Goal: Browse casually: Explore the website without a specific task or goal

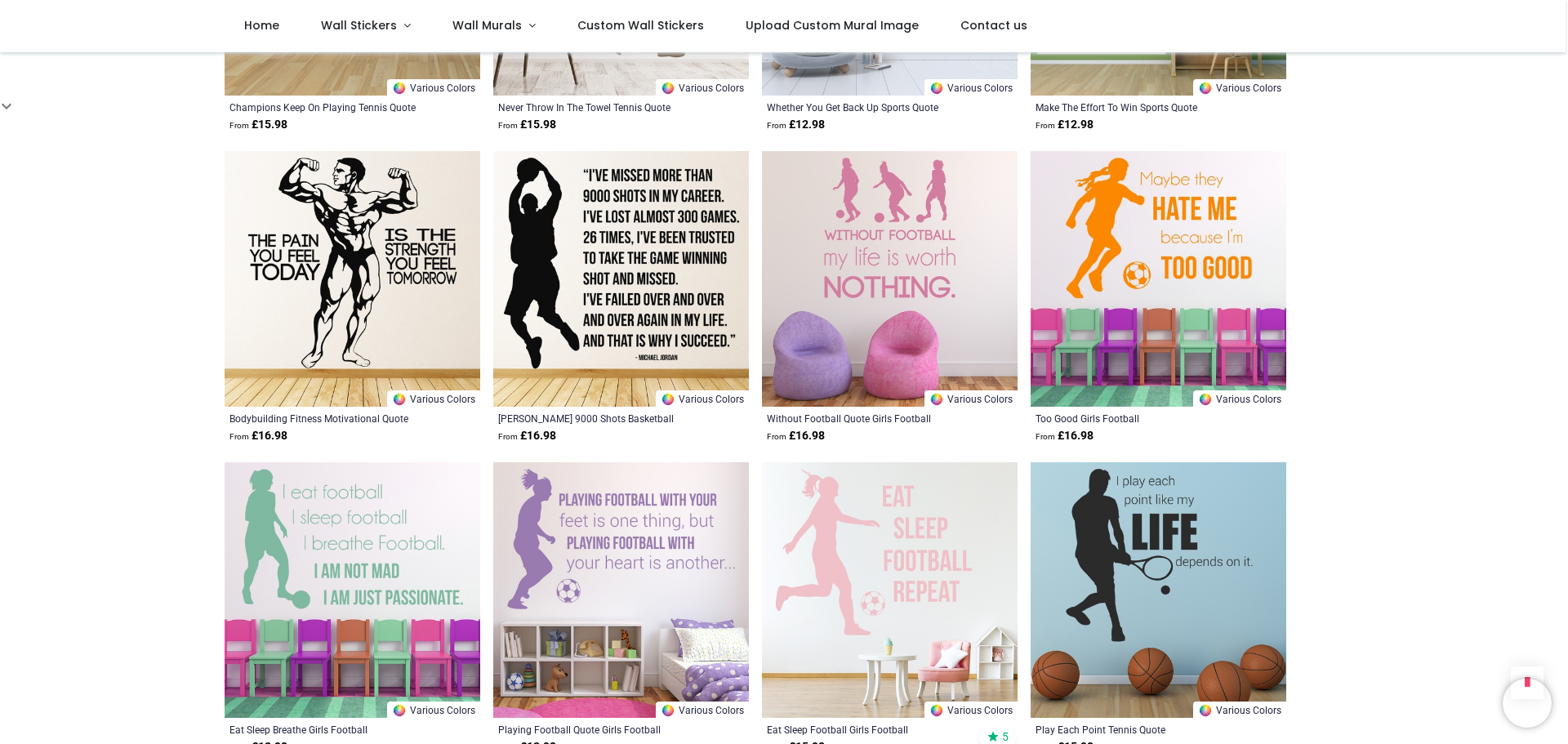
scroll to position [1879, 0]
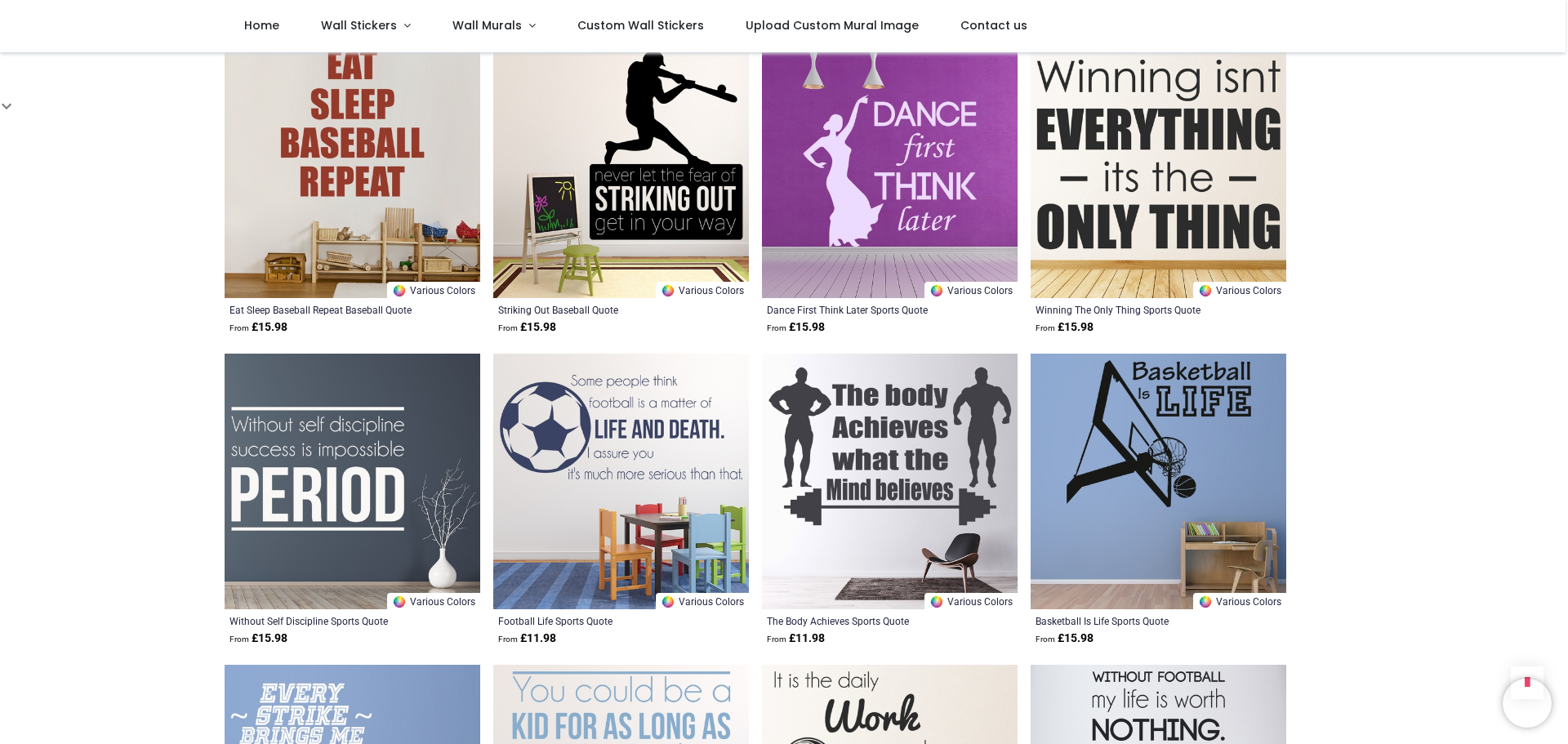
scroll to position [4084, 0]
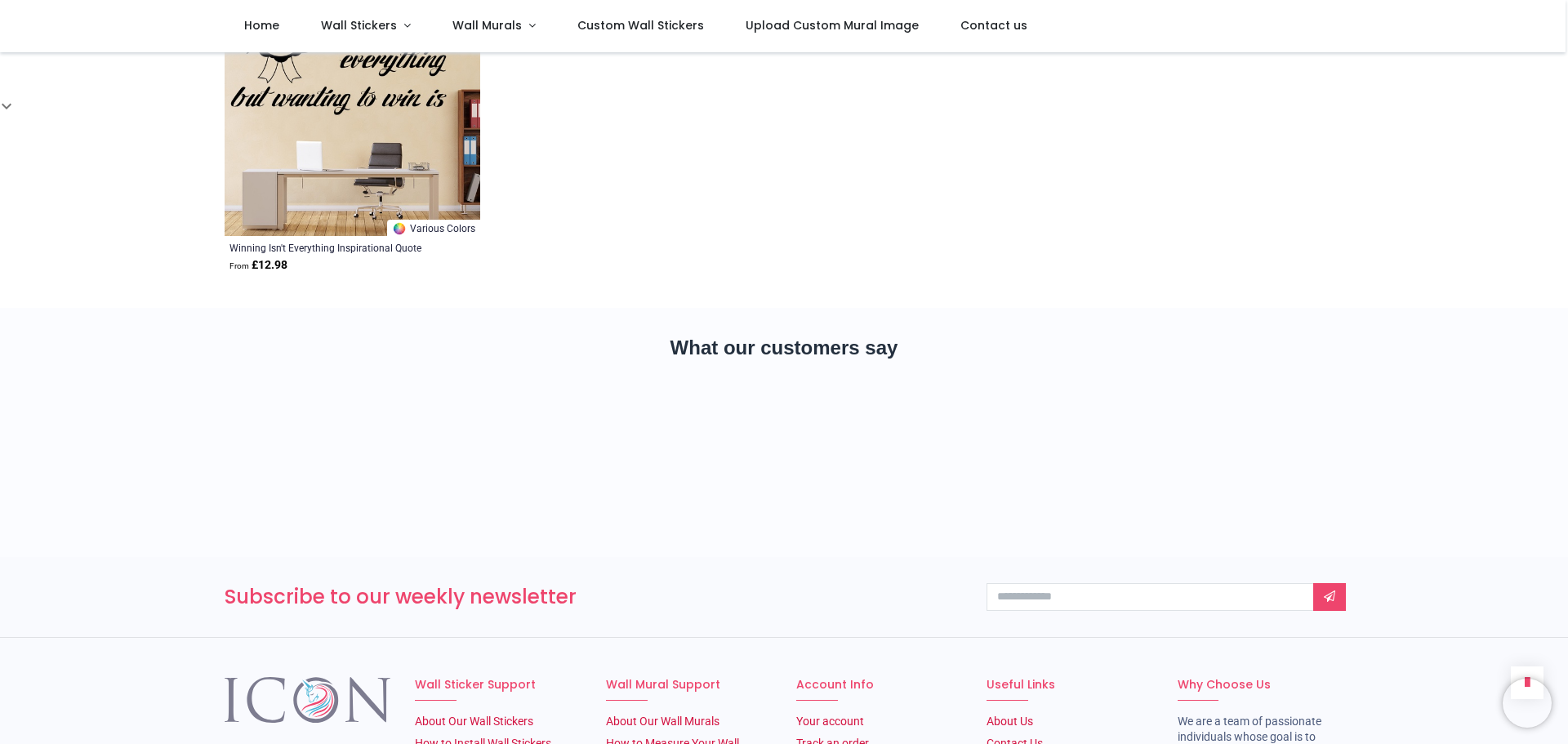
scroll to position [4656, 0]
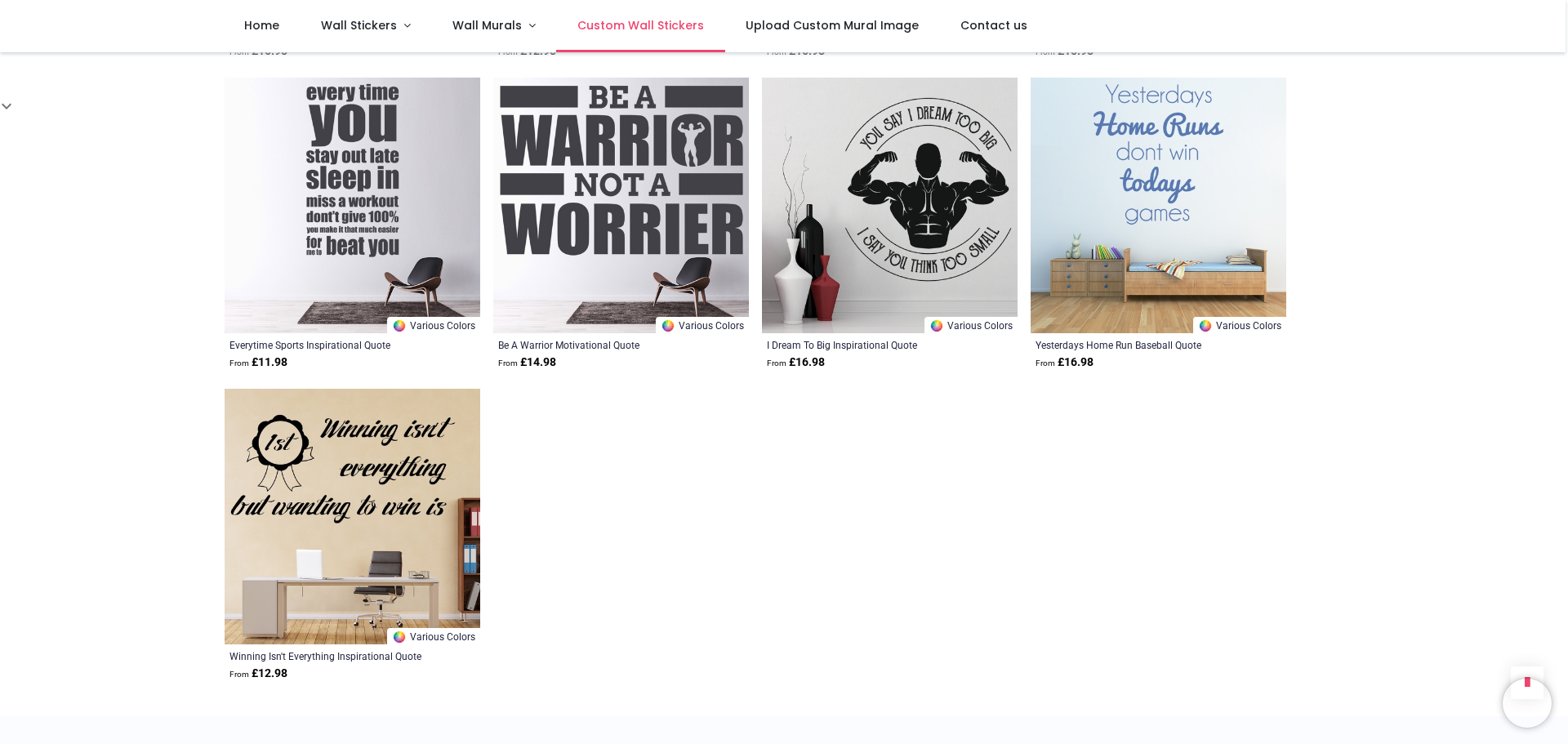
click at [618, 25] on span "Custom Wall Stickers" at bounding box center [641, 25] width 126 height 16
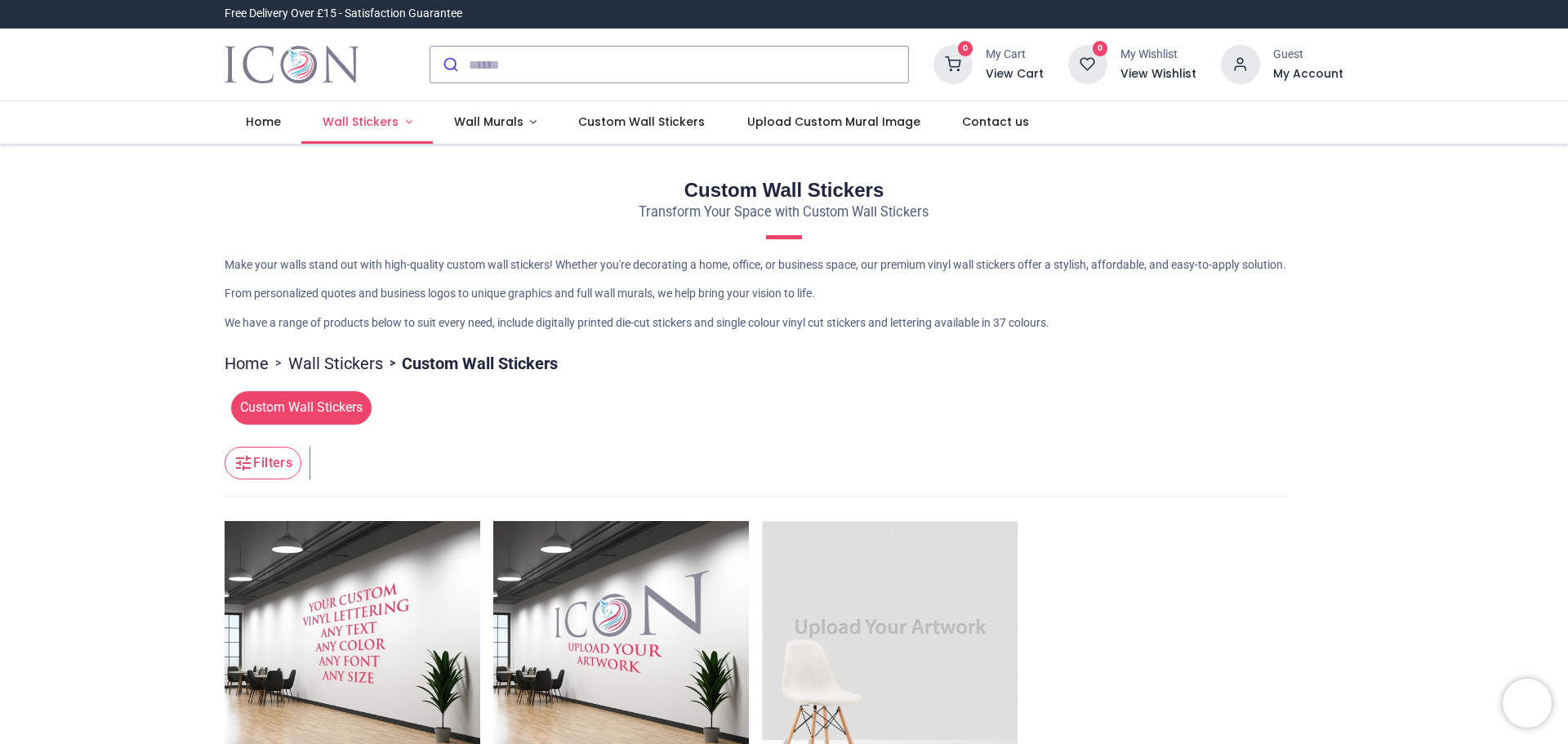
click at [361, 120] on span "Wall Stickers" at bounding box center [361, 121] width 76 height 16
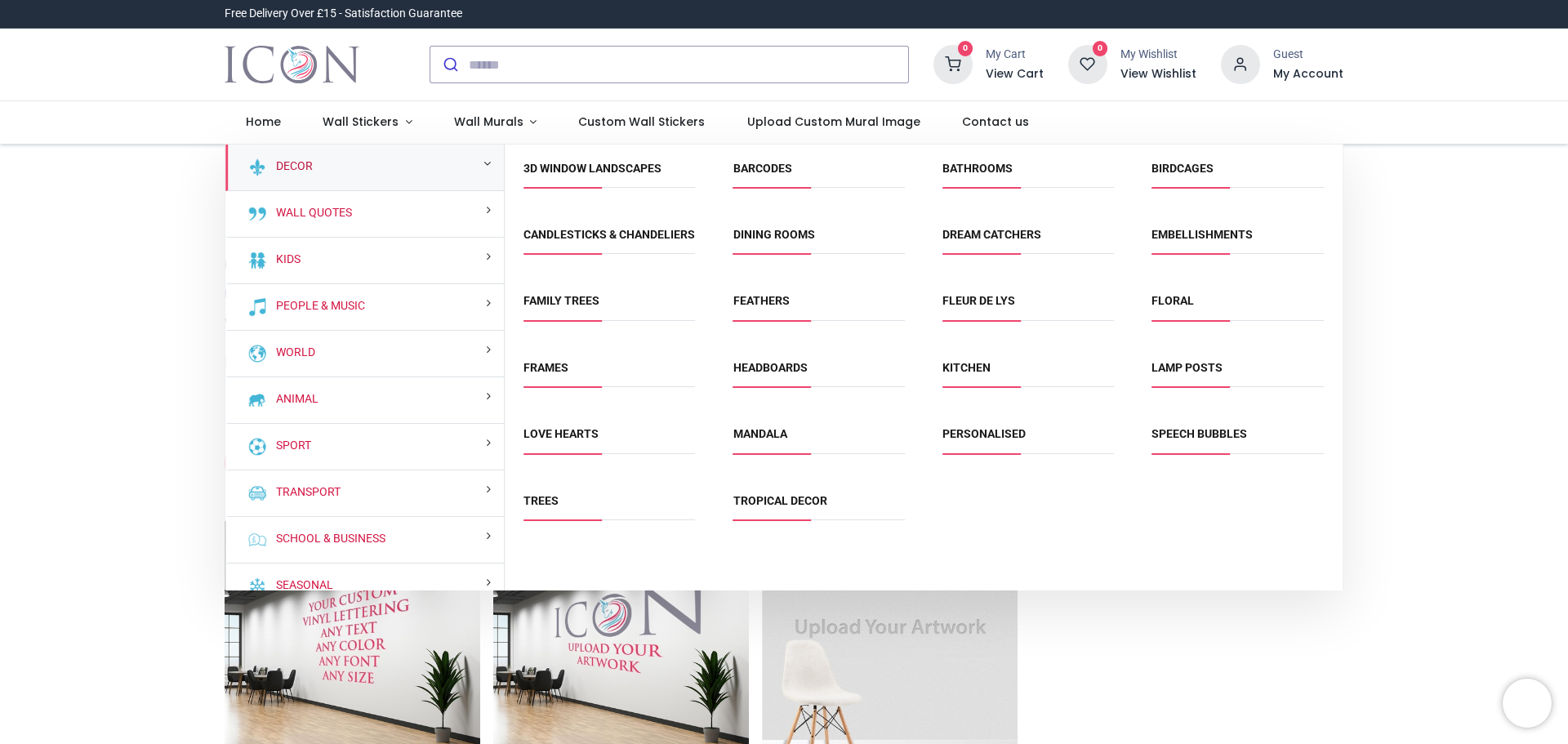
click at [297, 172] on link "Decor" at bounding box center [291, 166] width 43 height 16
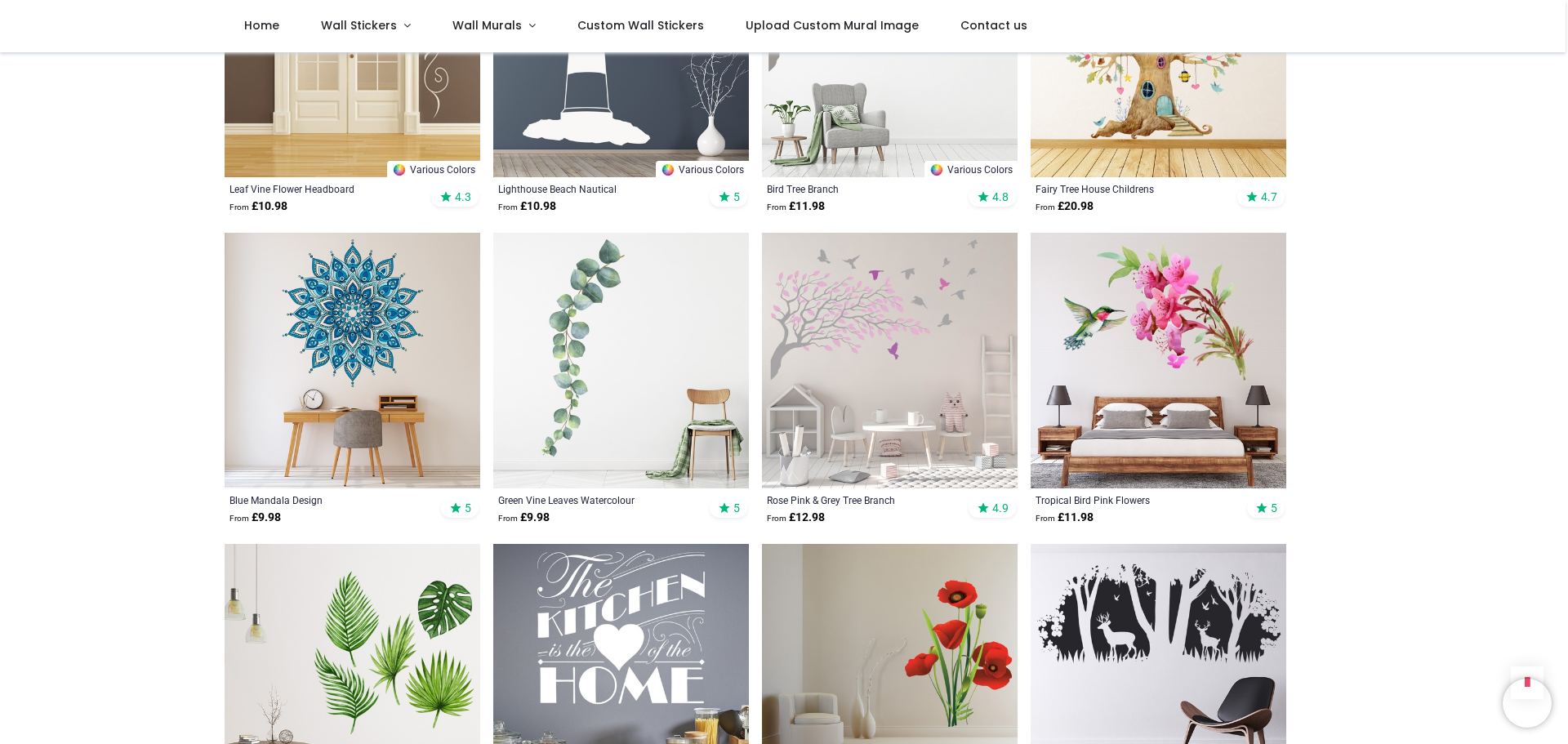
scroll to position [2123, 0]
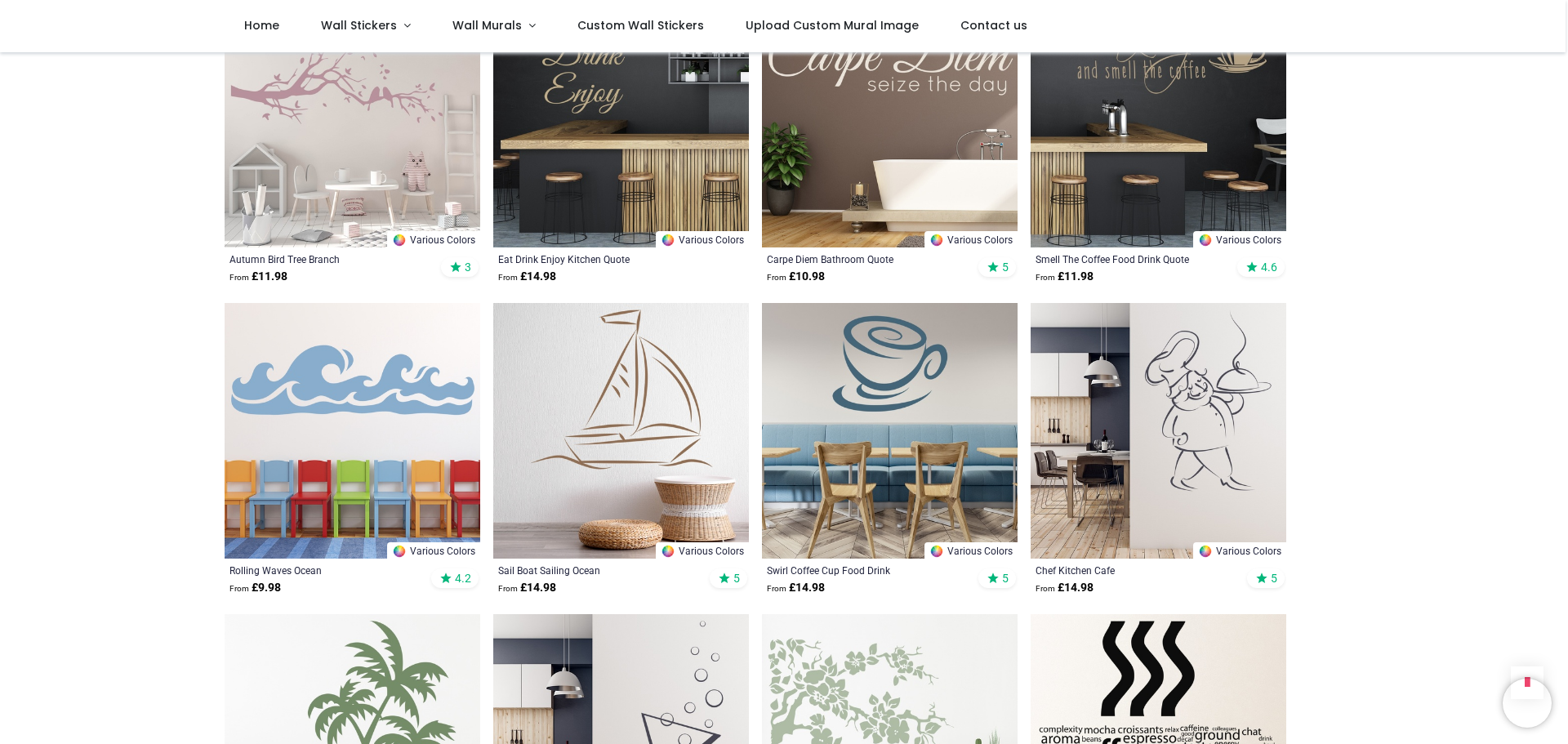
scroll to position [3920, 0]
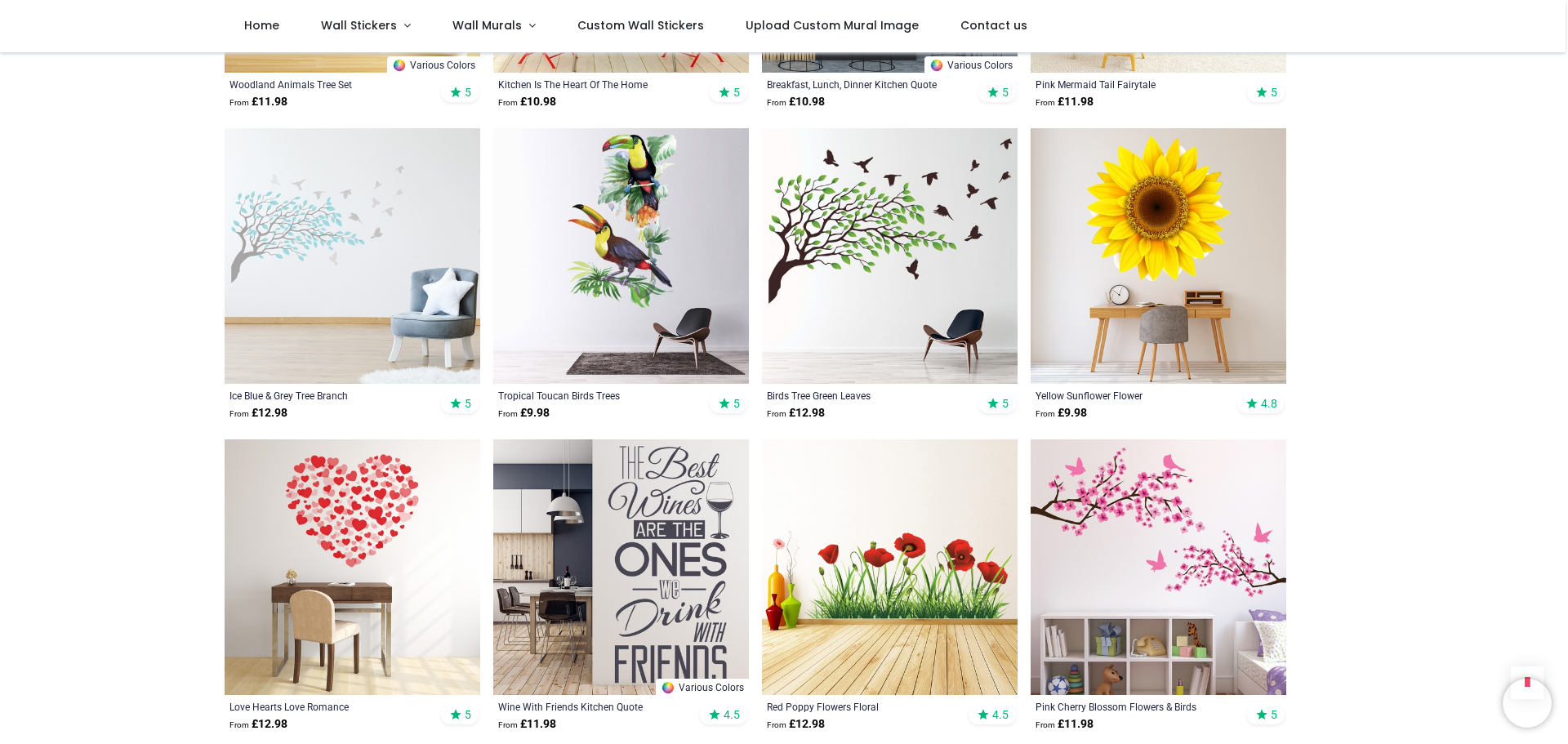
scroll to position [5962, 0]
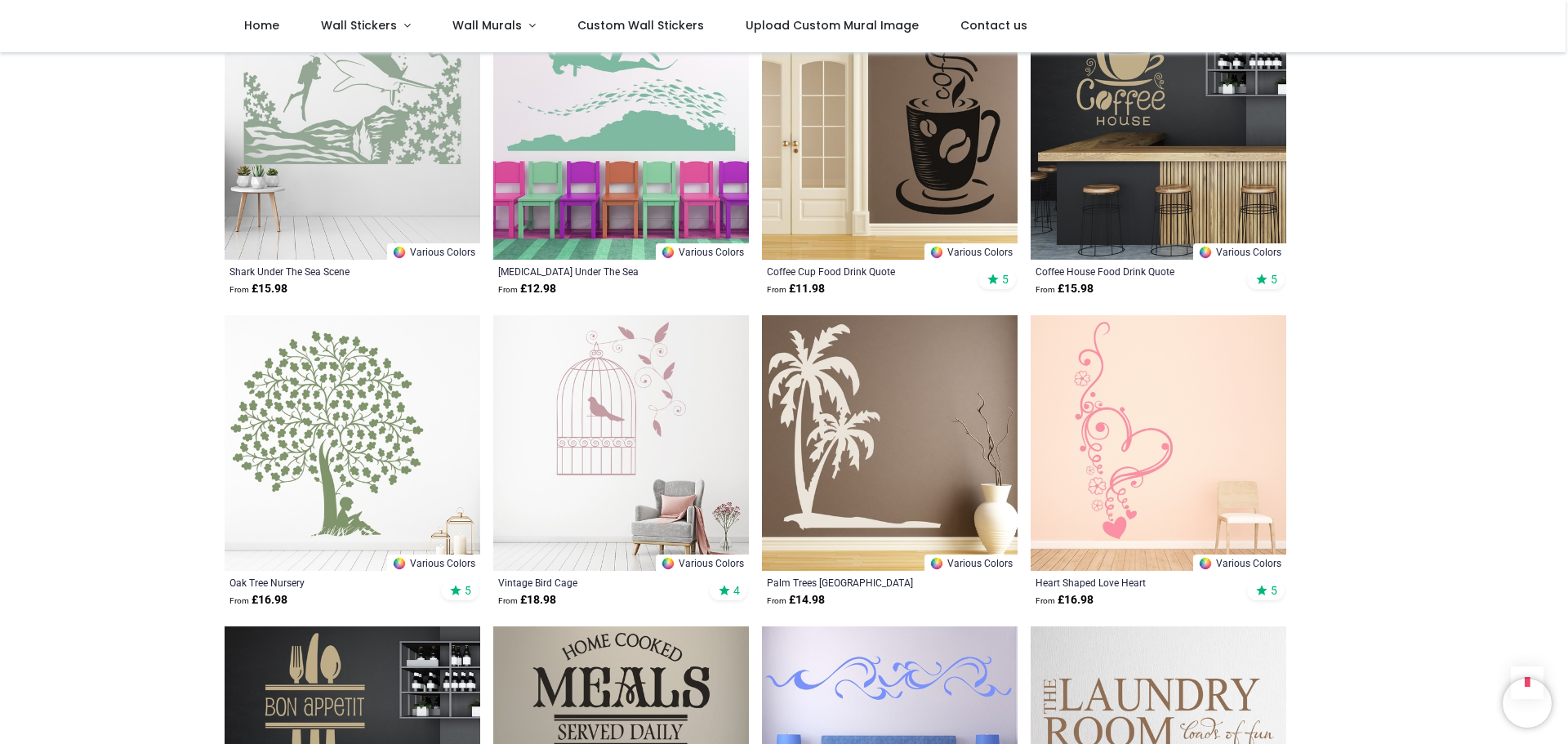
scroll to position [8576, 0]
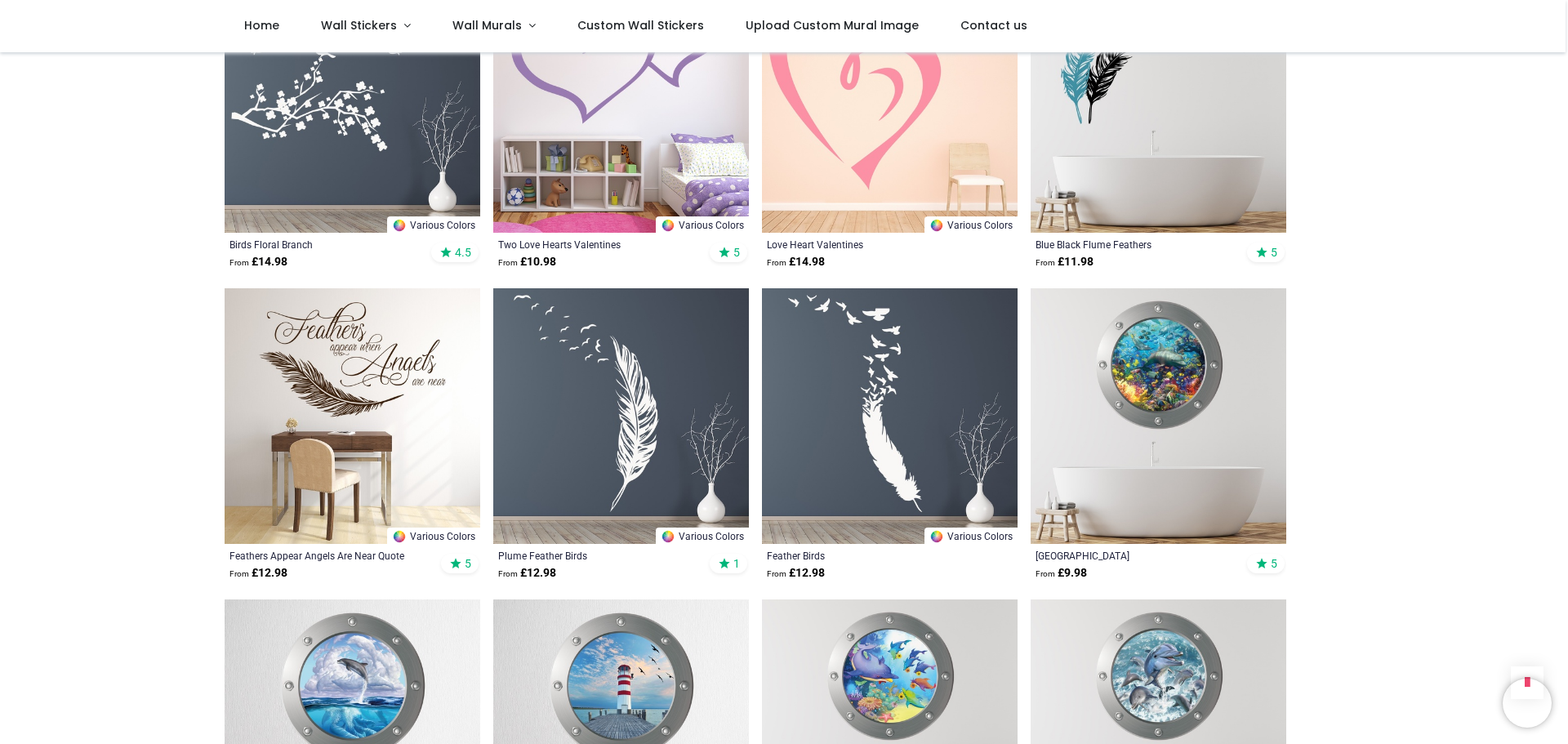
scroll to position [10781, 0]
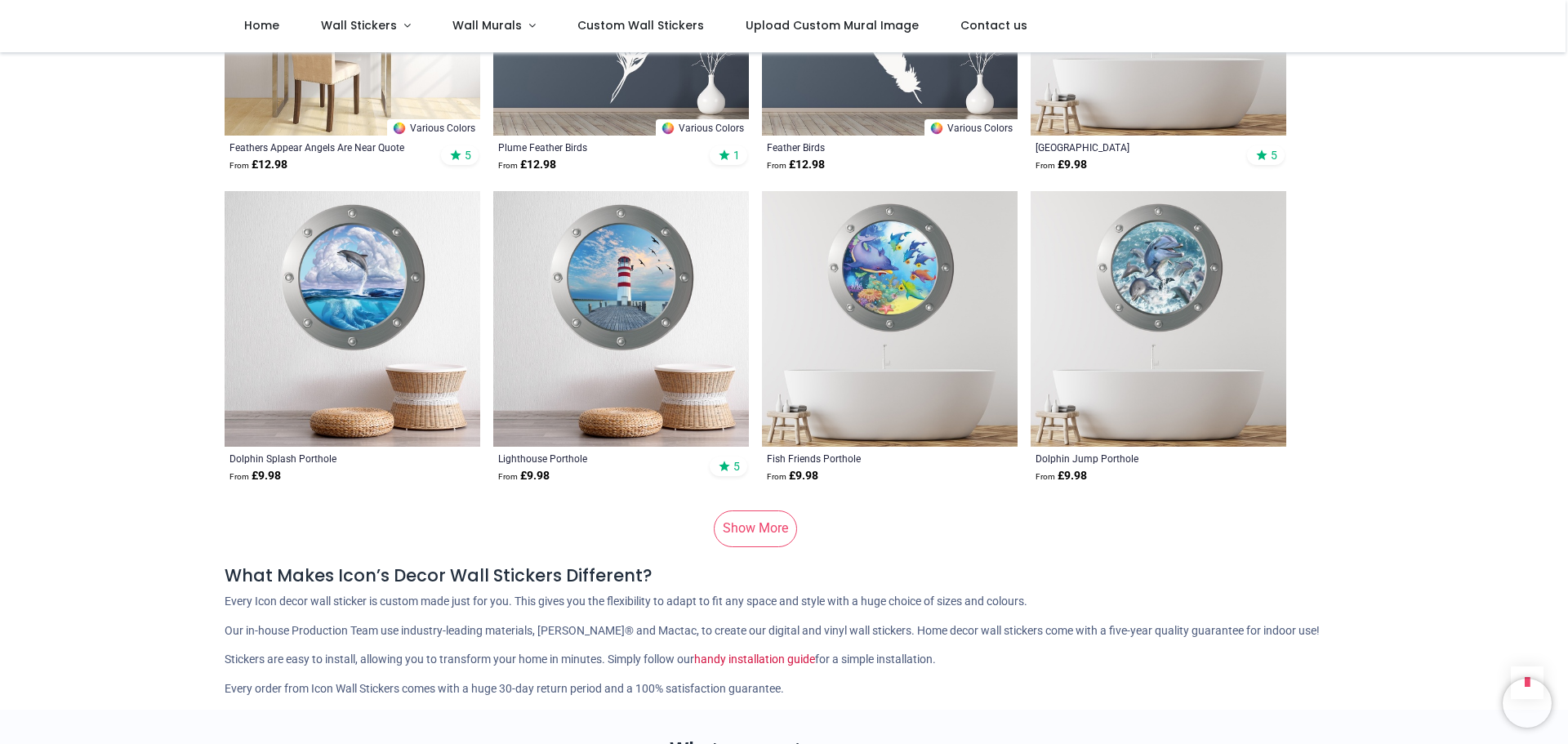
click at [735, 511] on link "Show More" at bounding box center [755, 529] width 83 height 36
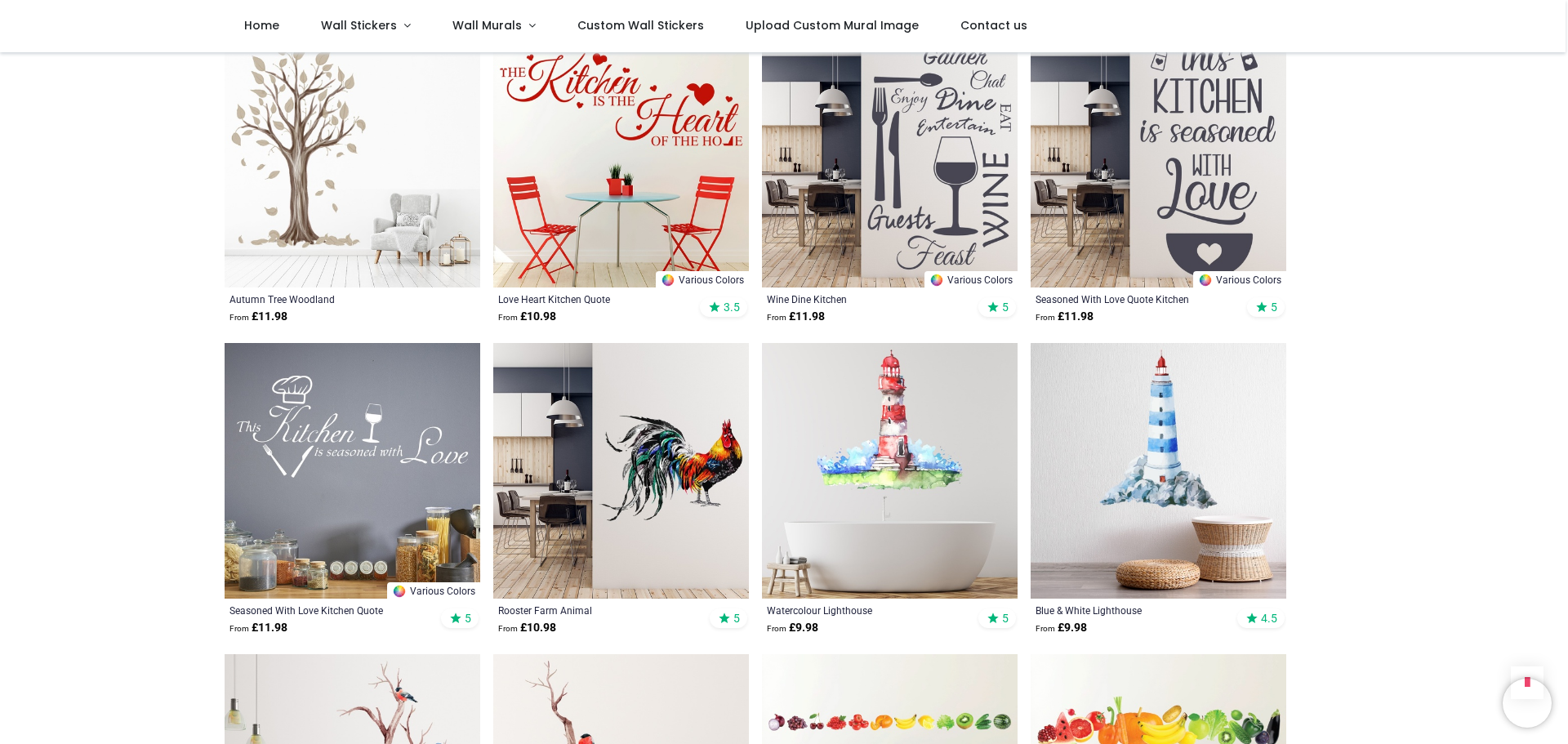
scroll to position [12905, 0]
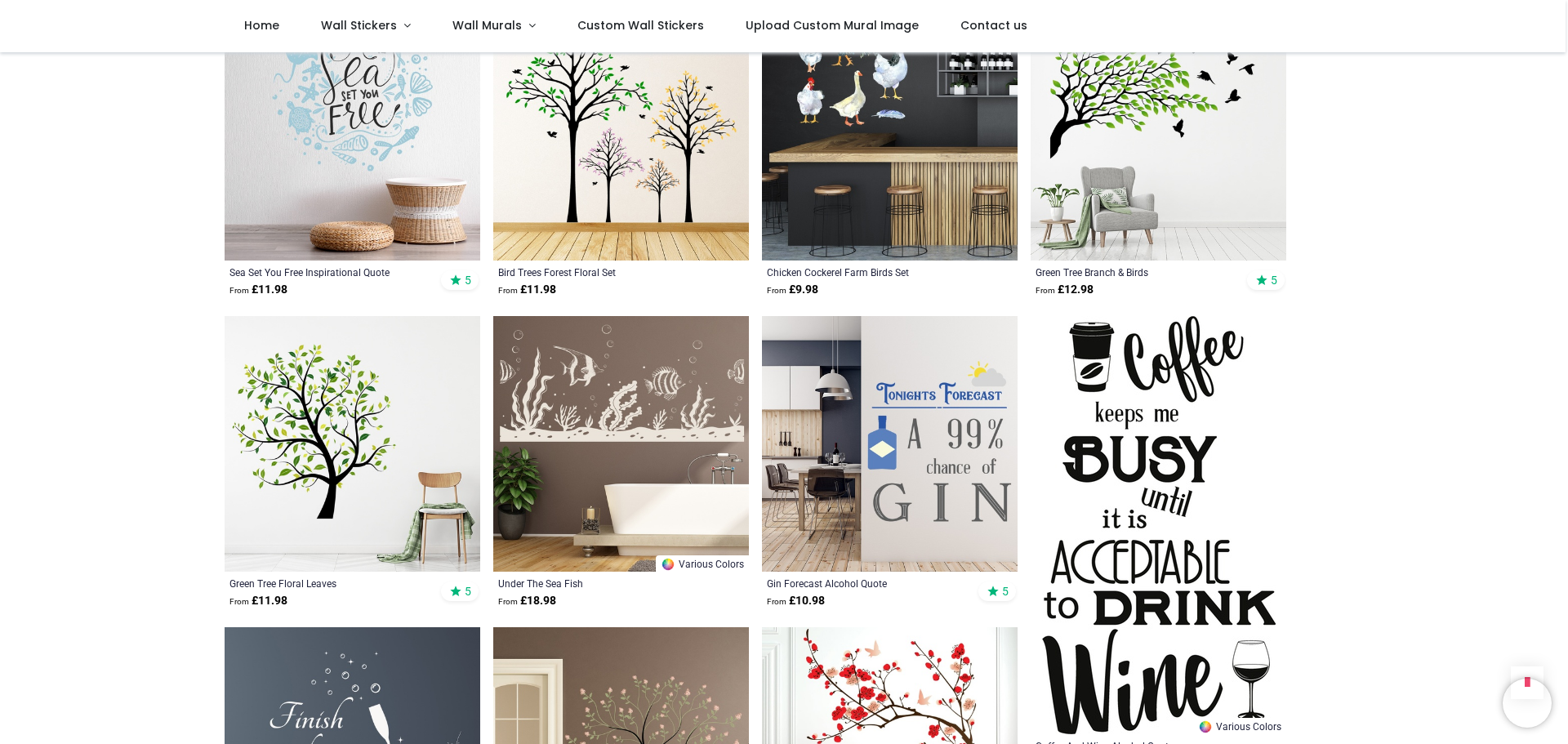
scroll to position [15028, 0]
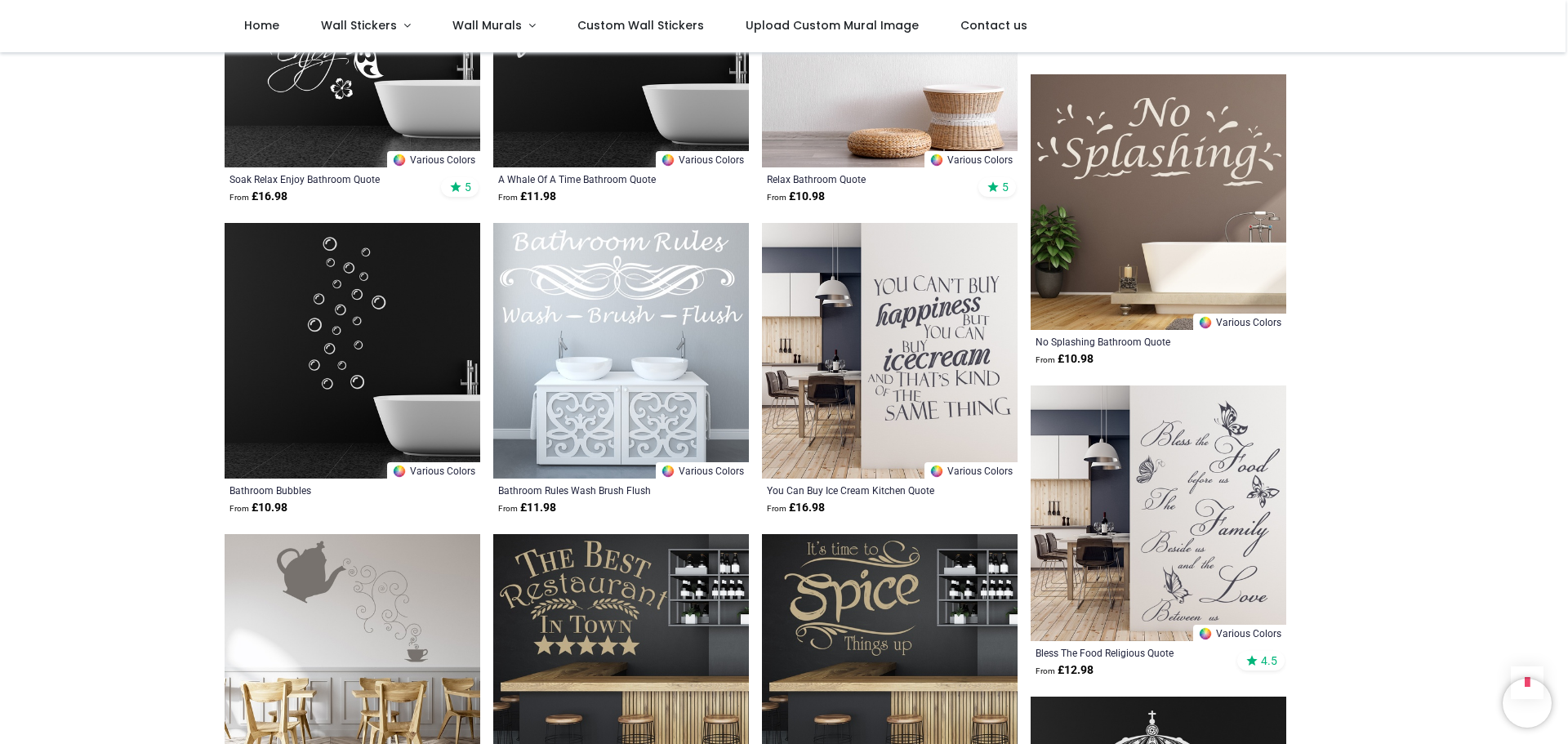
scroll to position [17070, 0]
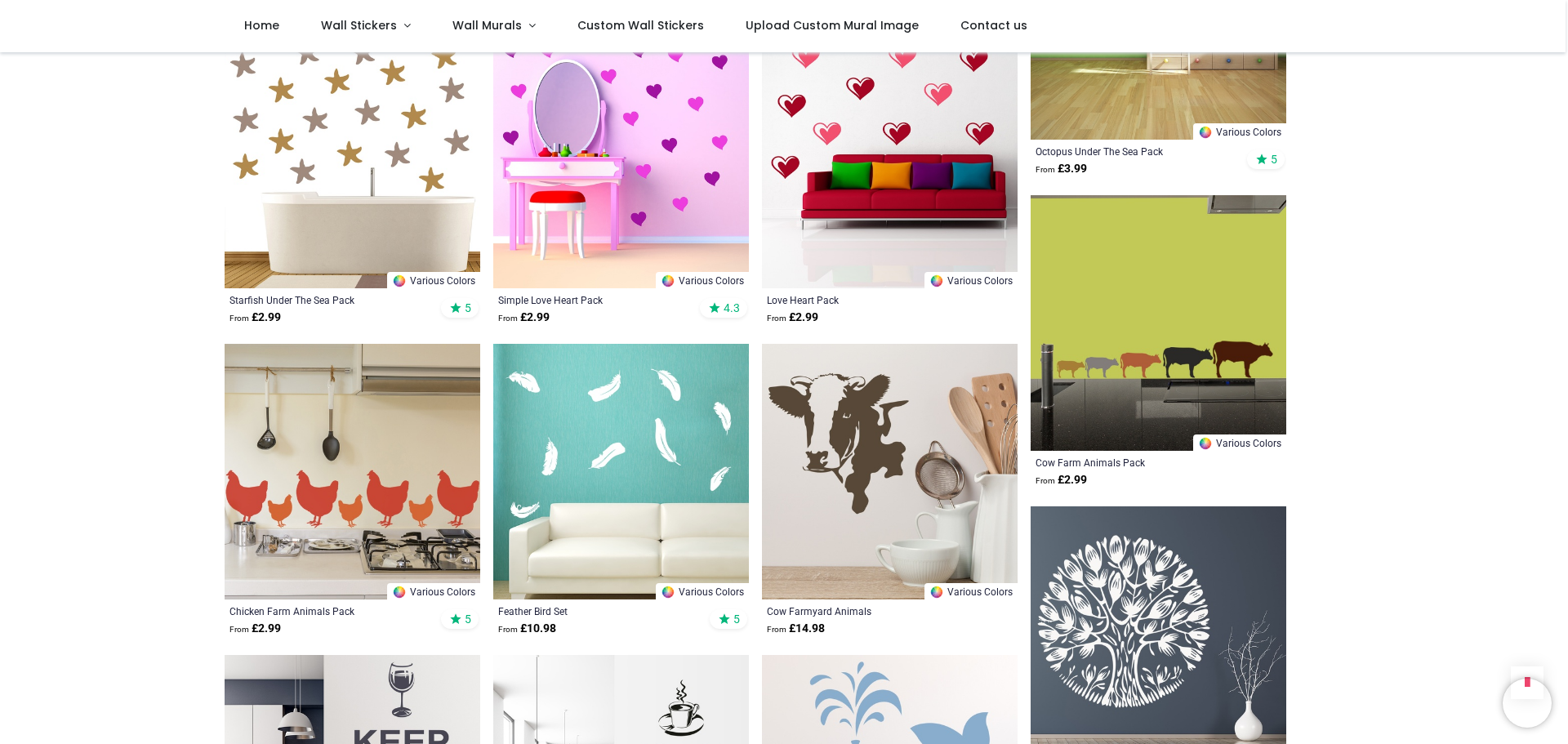
scroll to position [19438, 0]
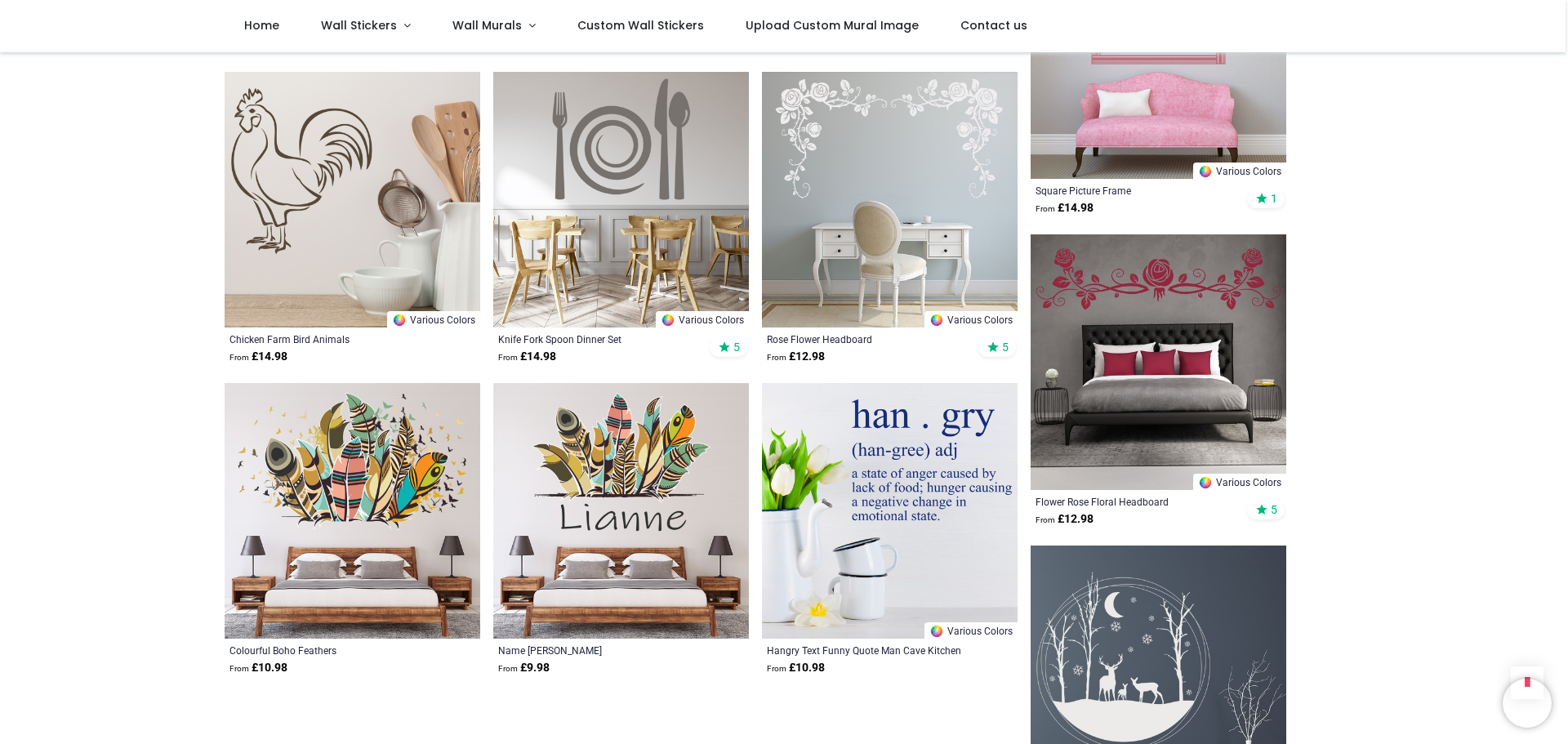
scroll to position [21725, 0]
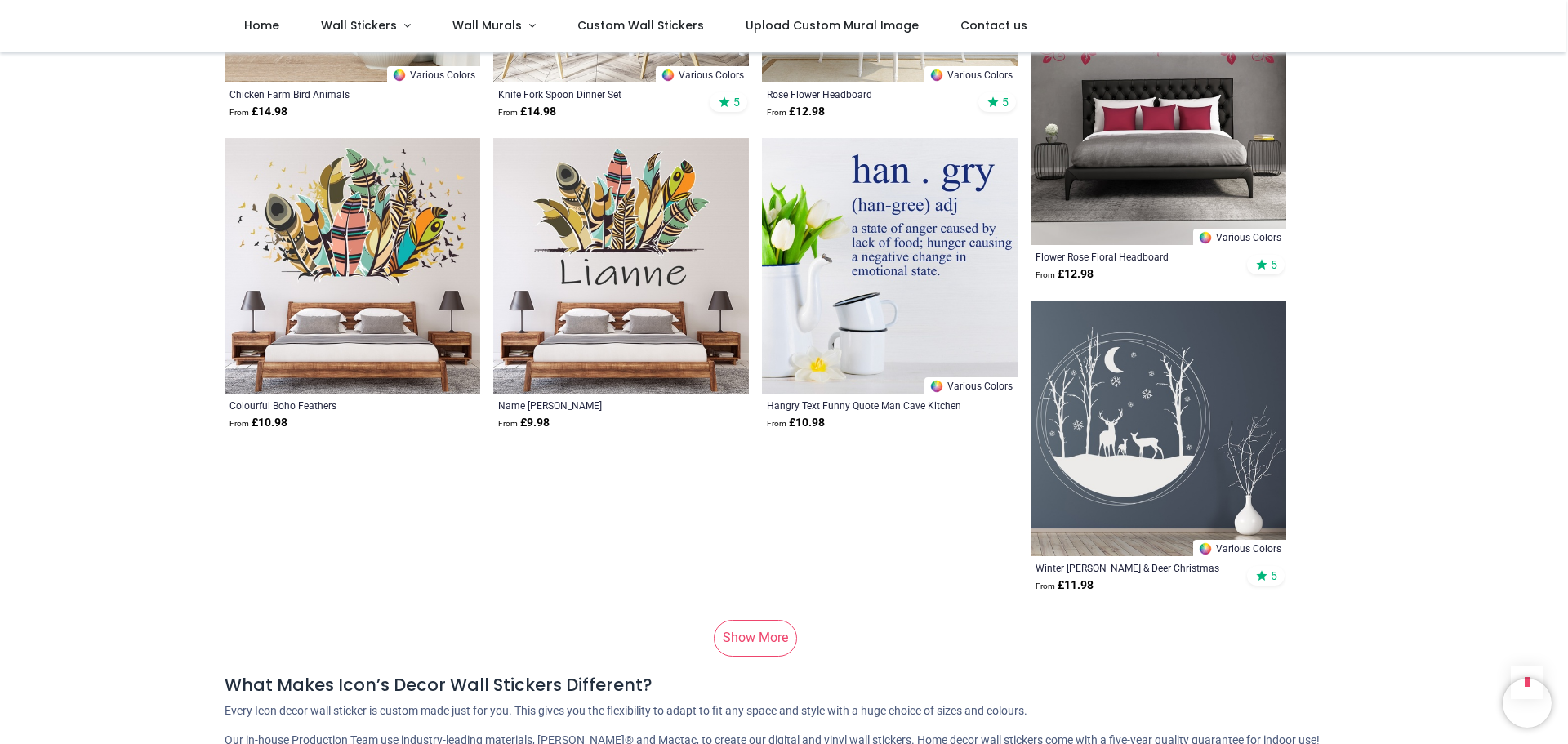
click at [748, 620] on link "Show More" at bounding box center [755, 638] width 83 height 36
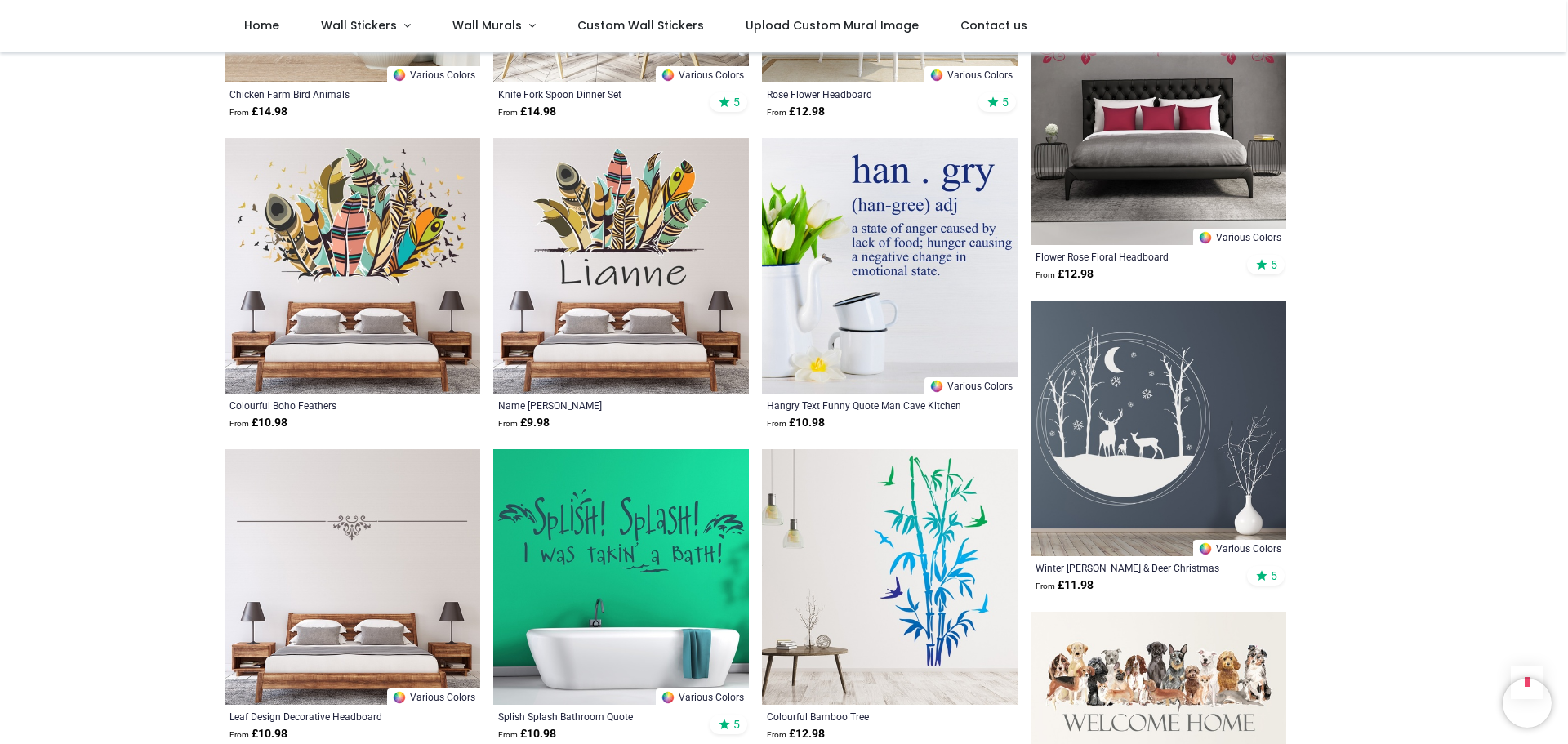
scroll to position [22052, 0]
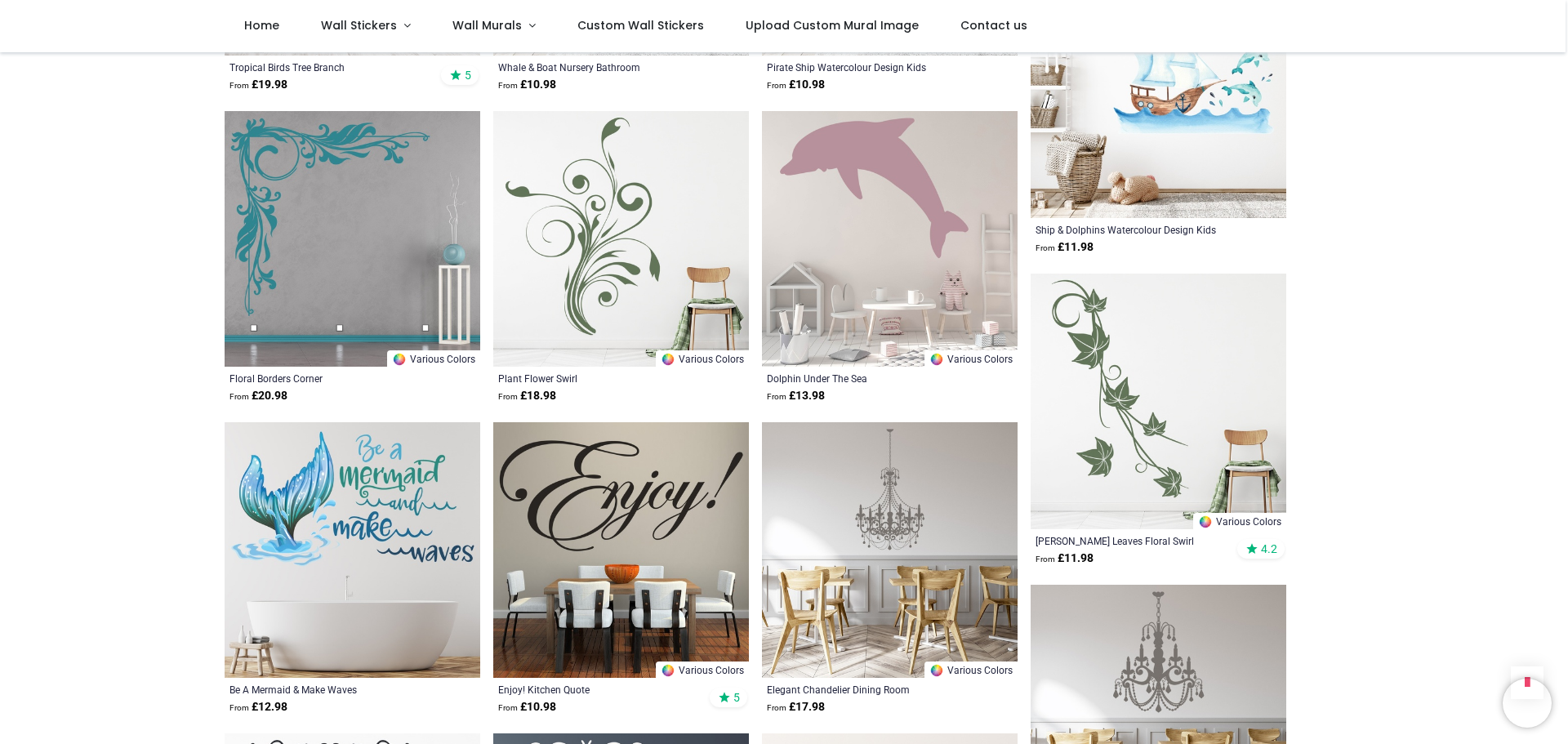
scroll to position [24257, 0]
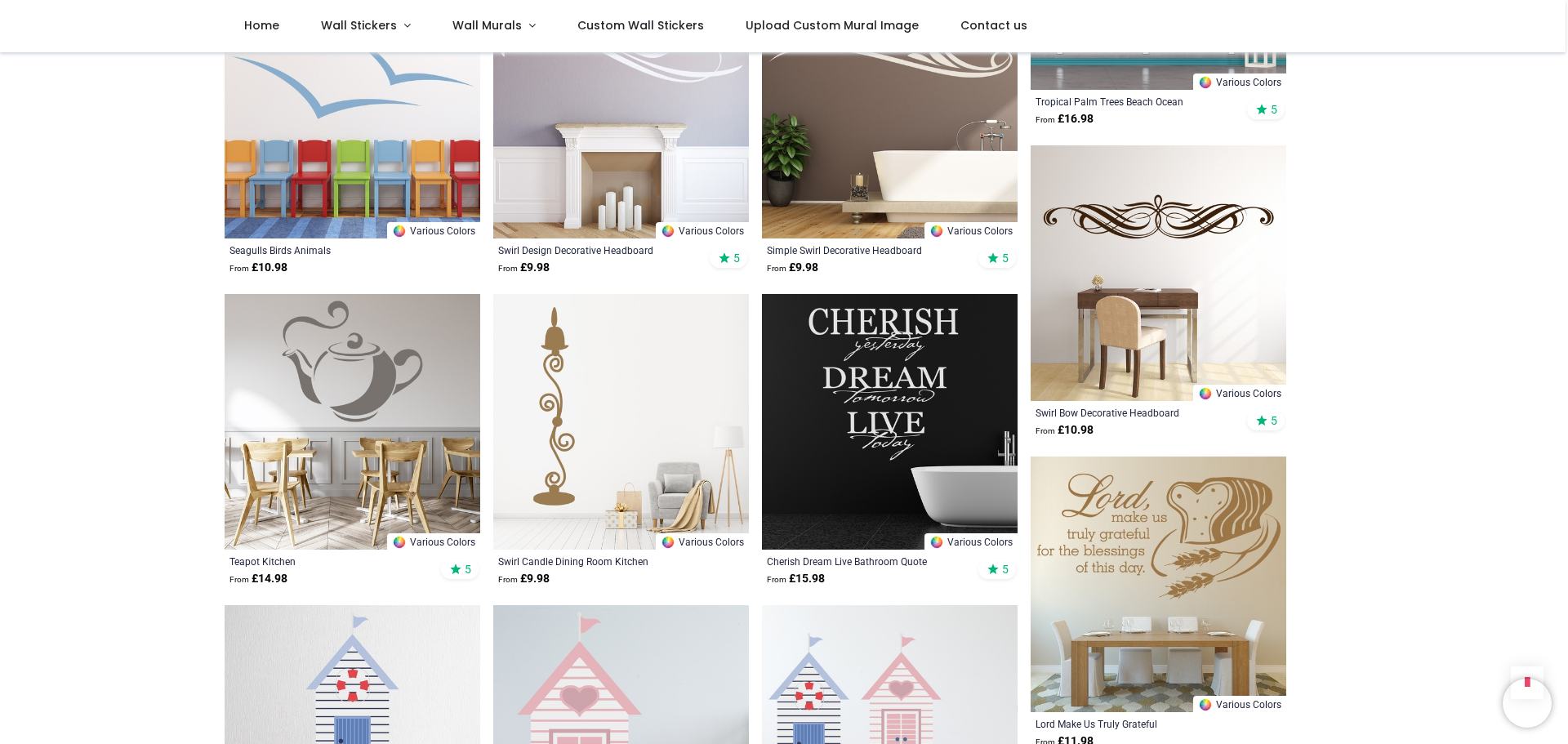
scroll to position [25319, 0]
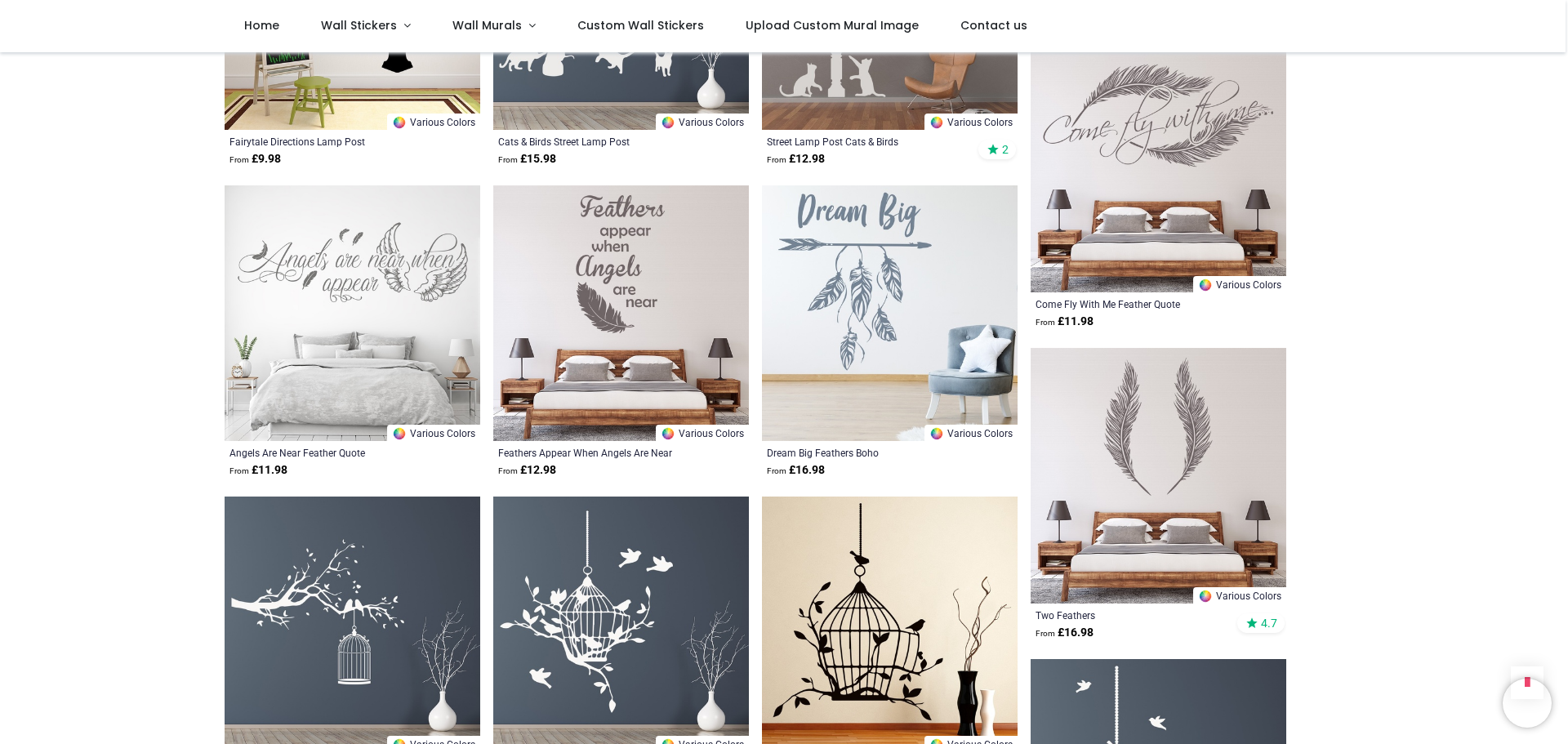
scroll to position [27605, 0]
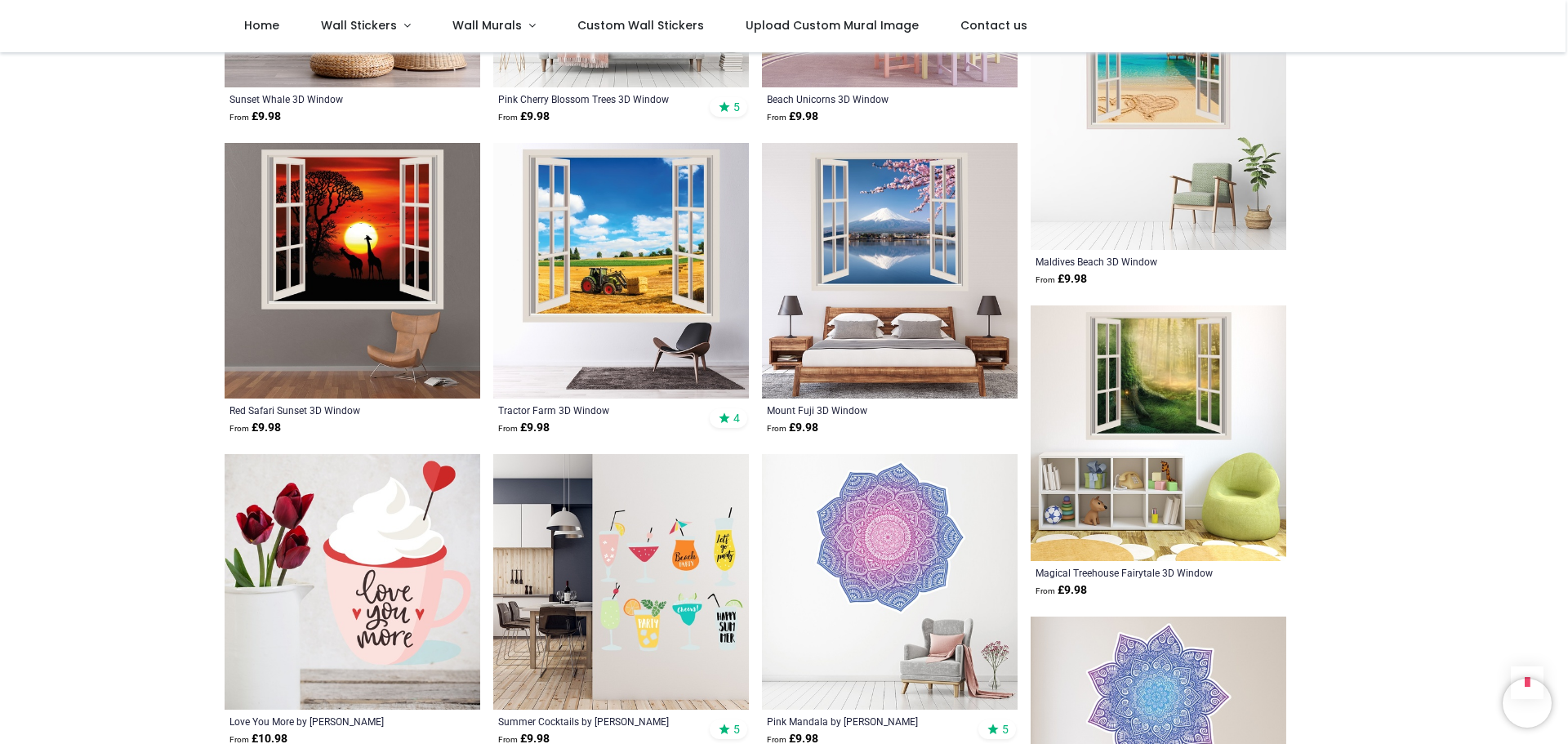
scroll to position [30056, 0]
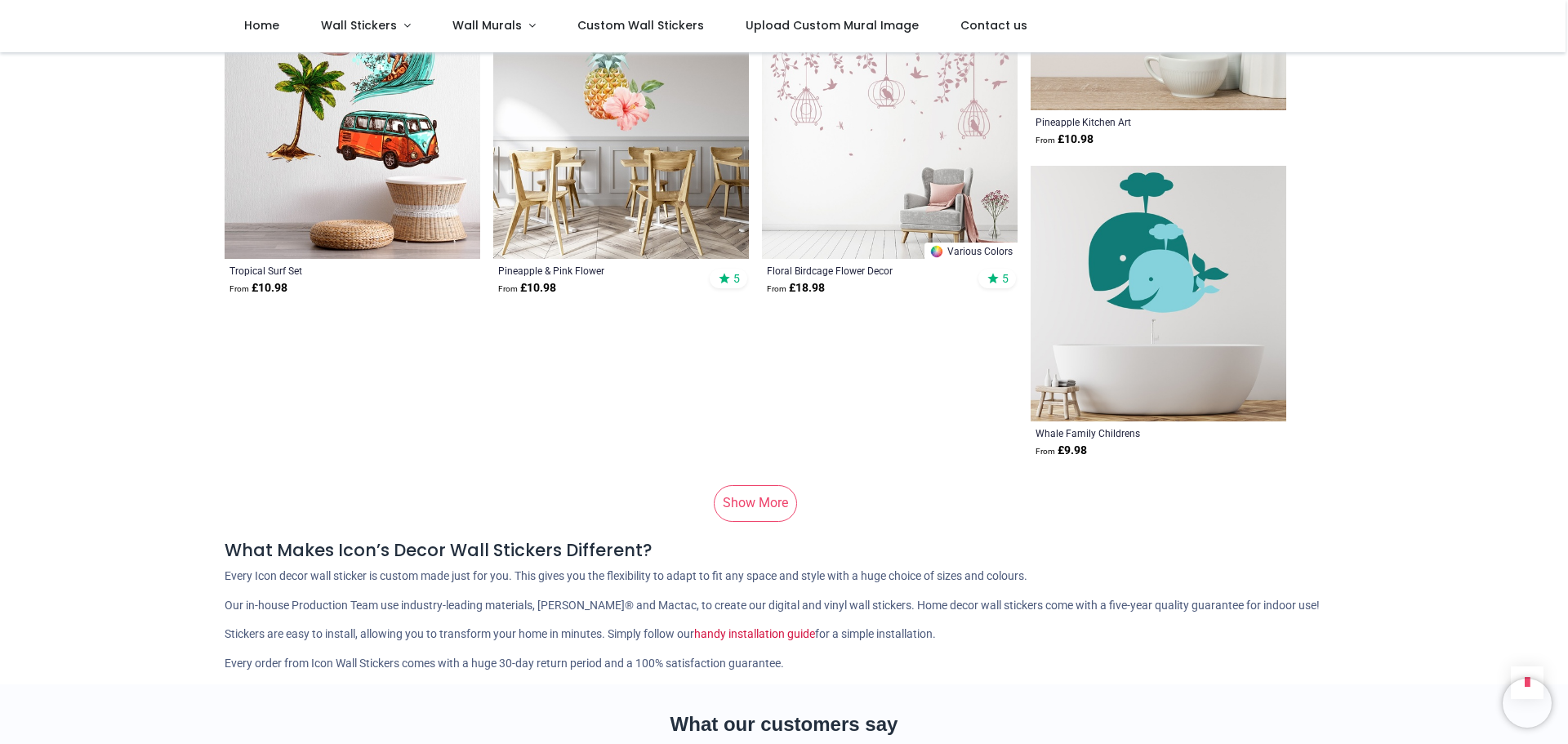
scroll to position [33078, 0]
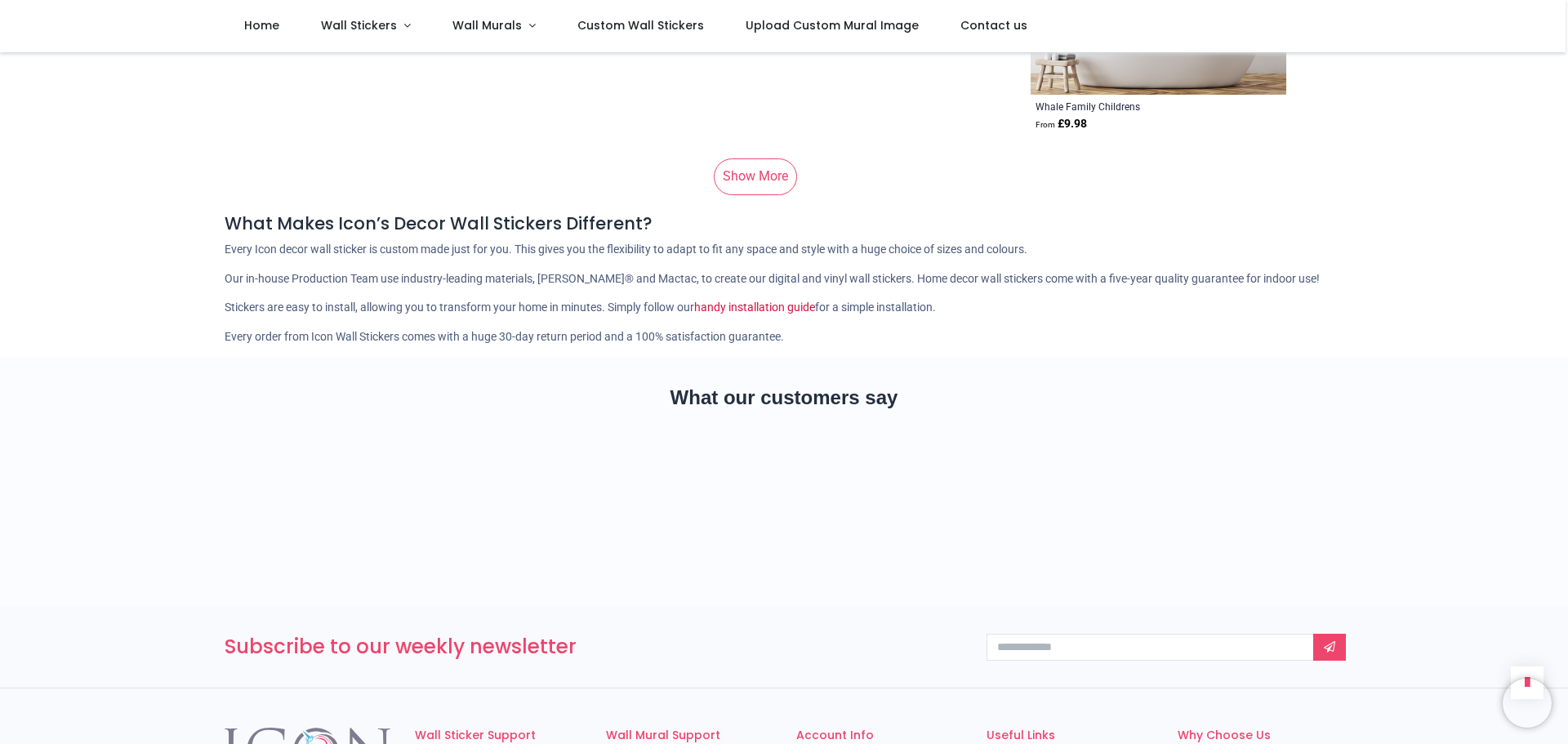
click at [756, 159] on link "Show More" at bounding box center [755, 177] width 83 height 36
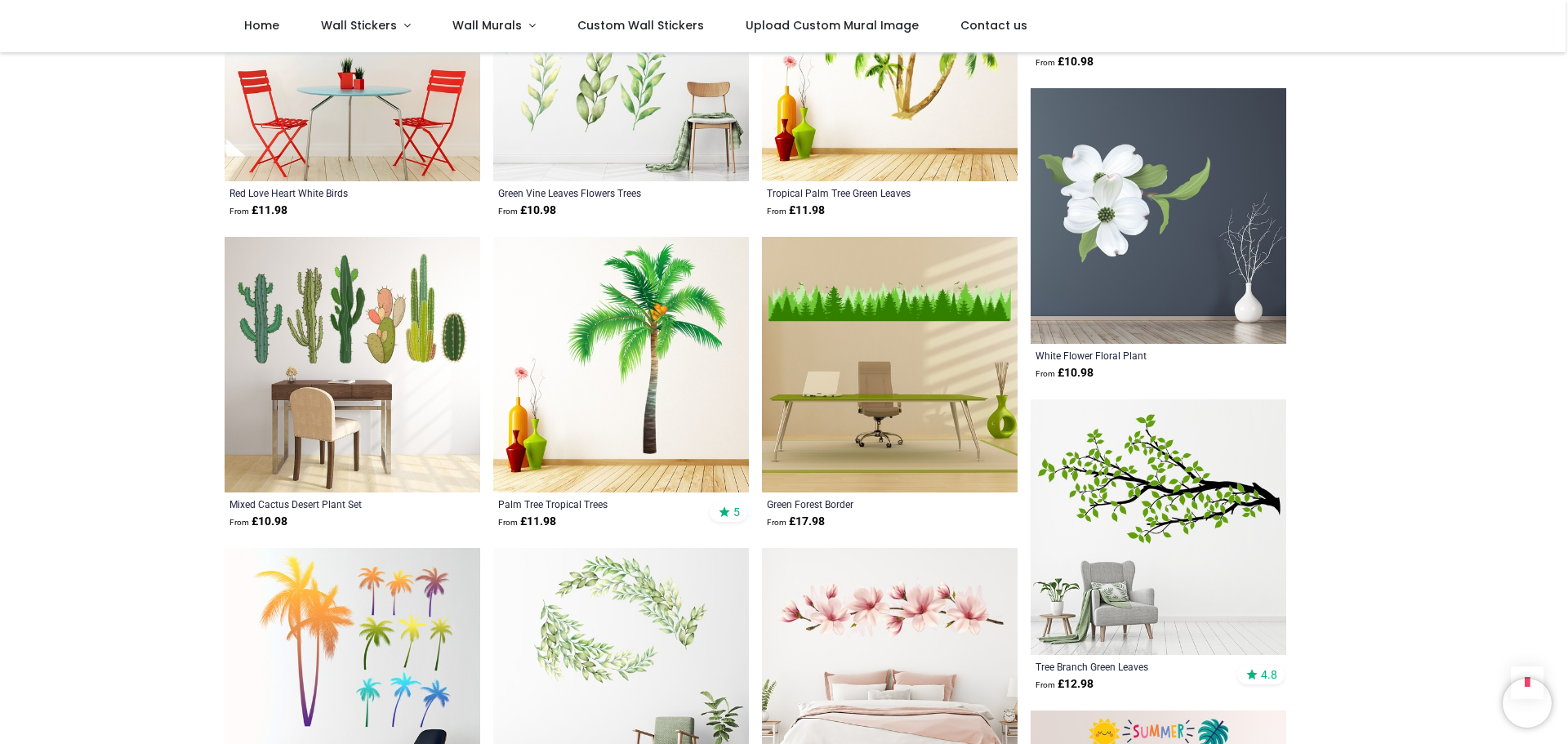
scroll to position [34711, 0]
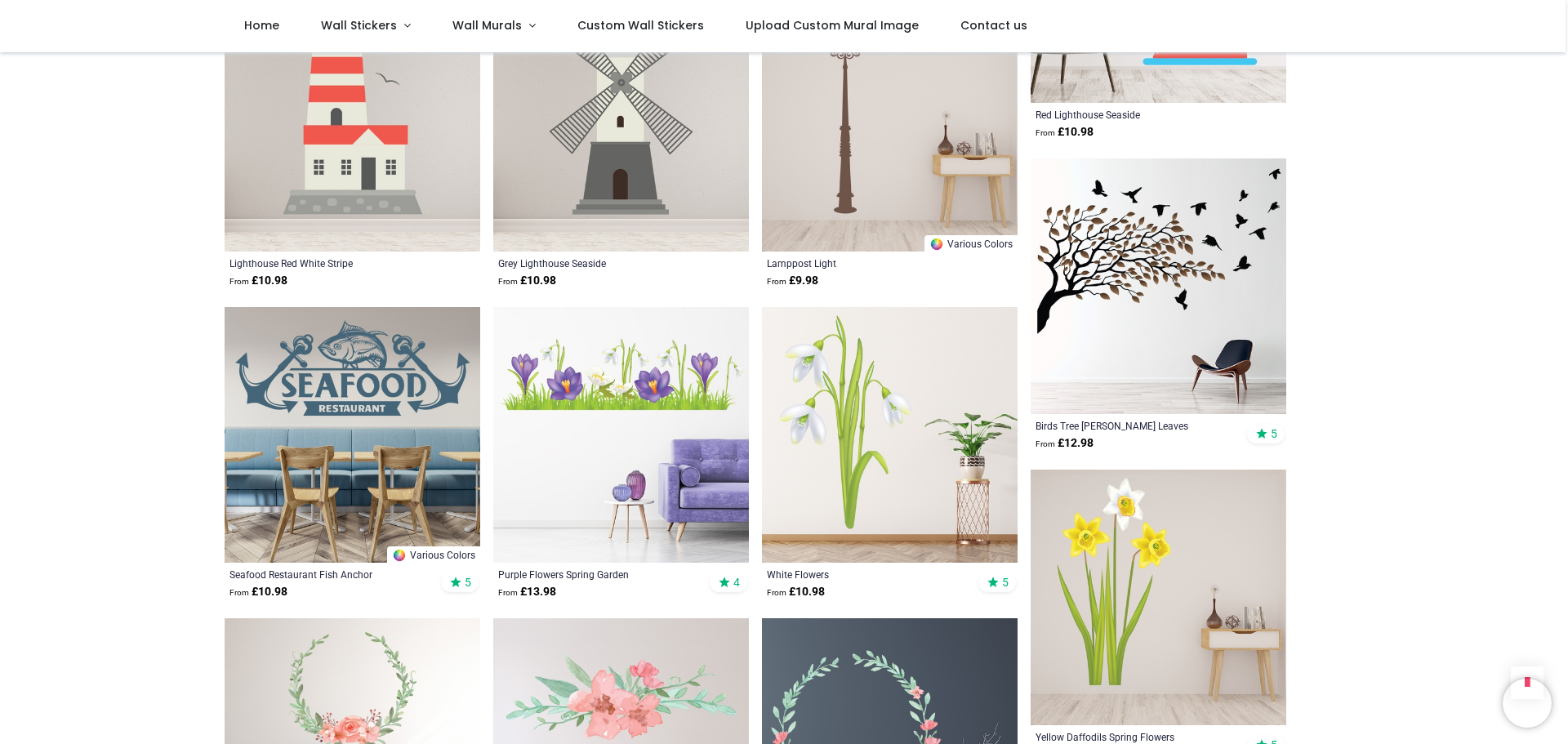
scroll to position [36590, 0]
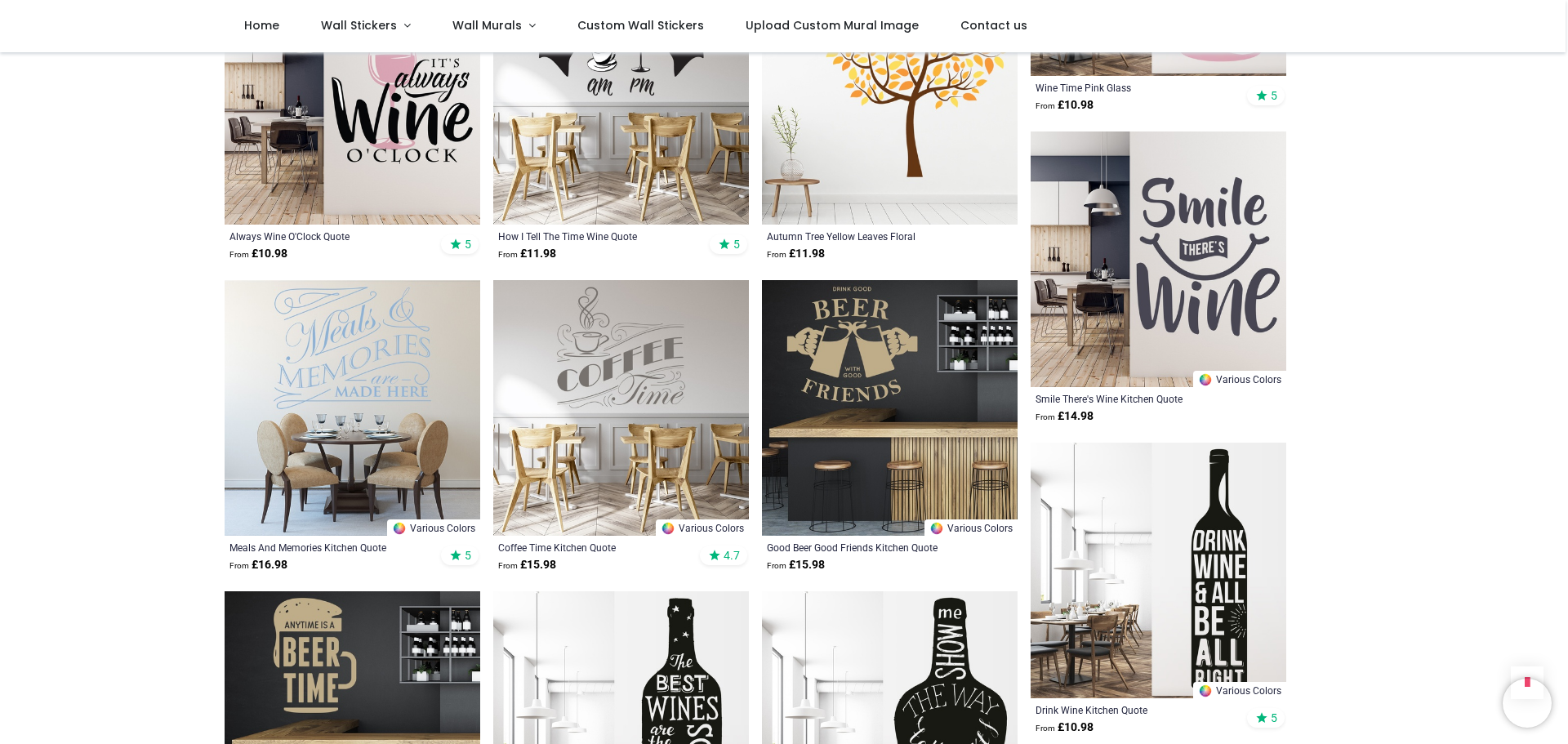
scroll to position [38877, 0]
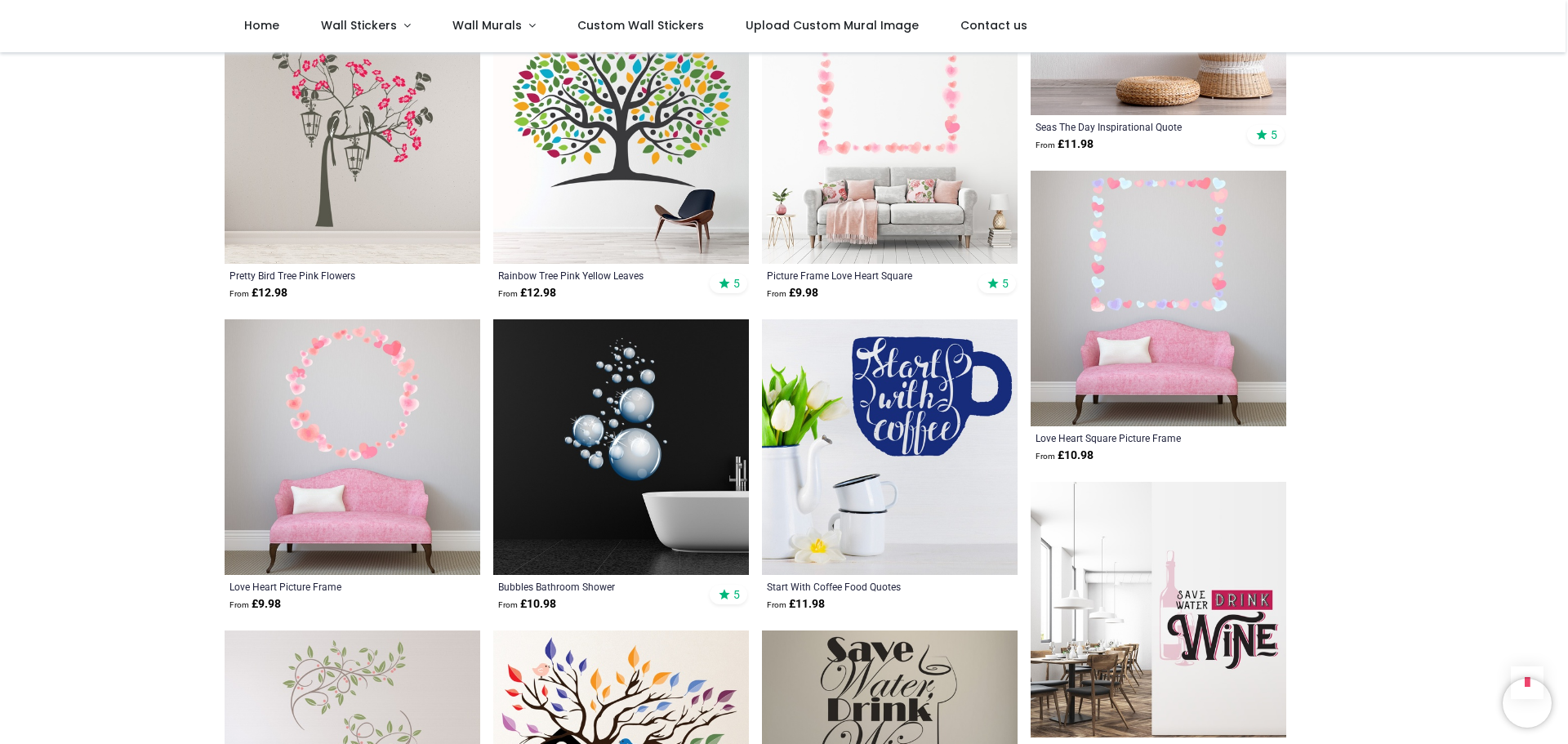
scroll to position [41327, 0]
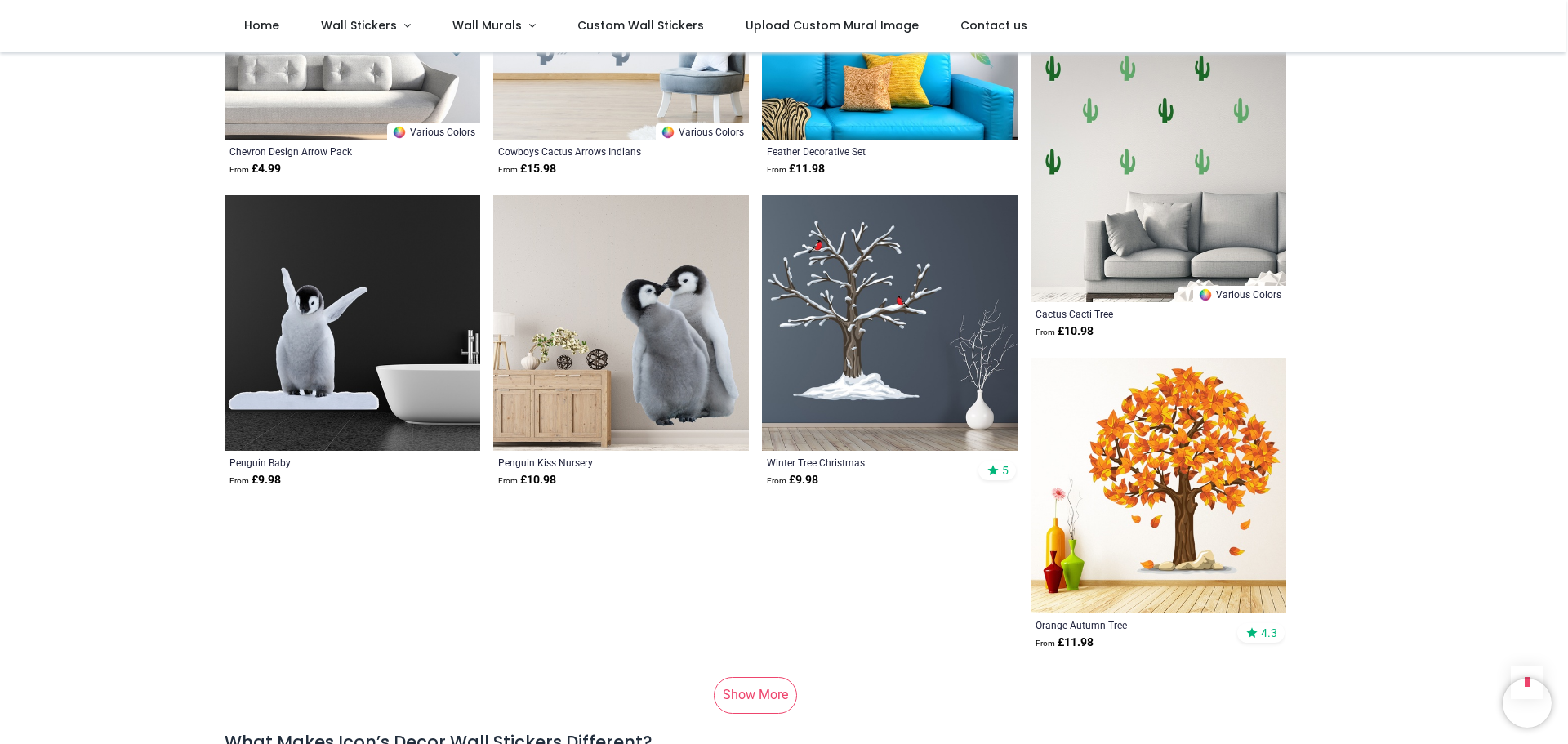
scroll to position [43777, 0]
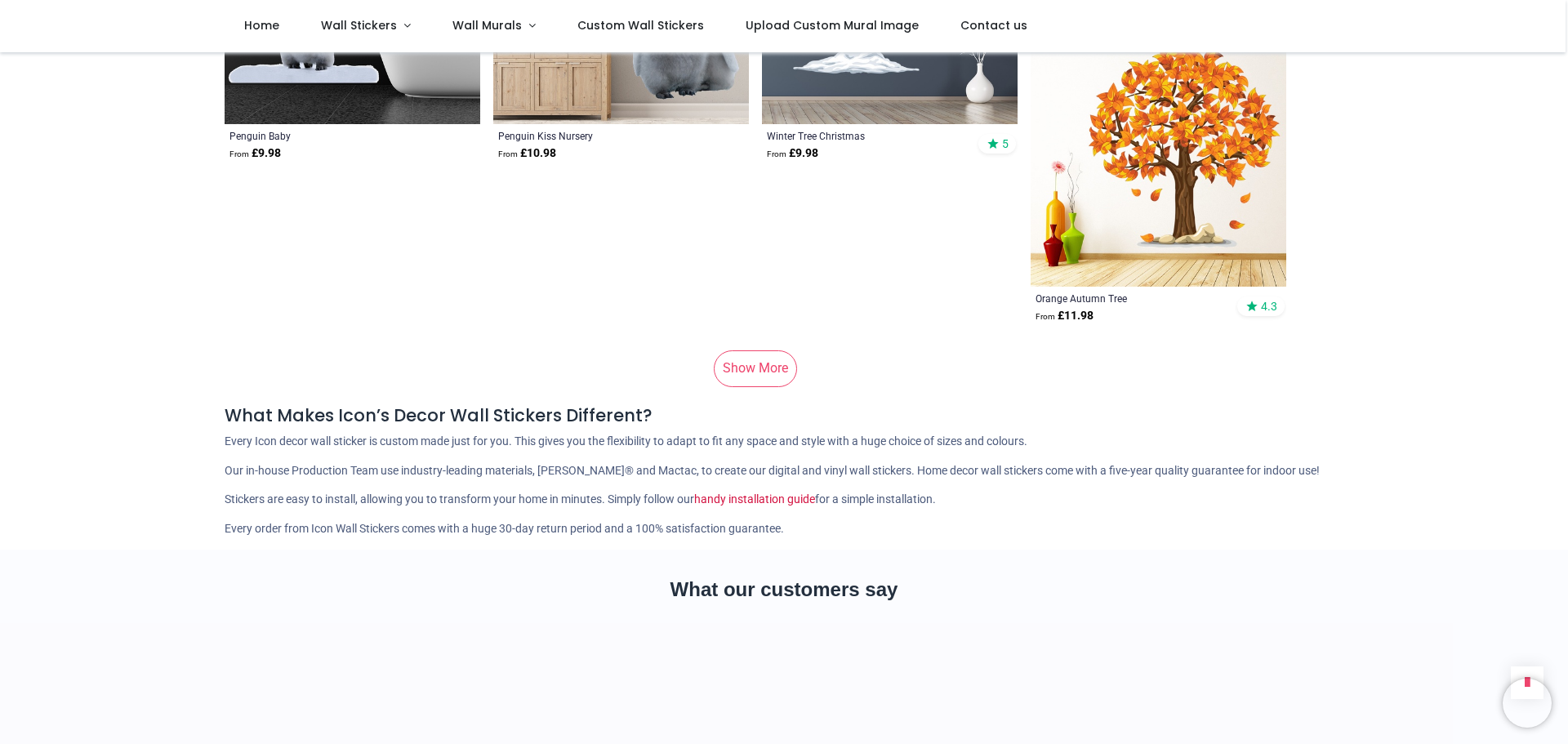
click at [741, 350] on link "Show More" at bounding box center [755, 368] width 83 height 36
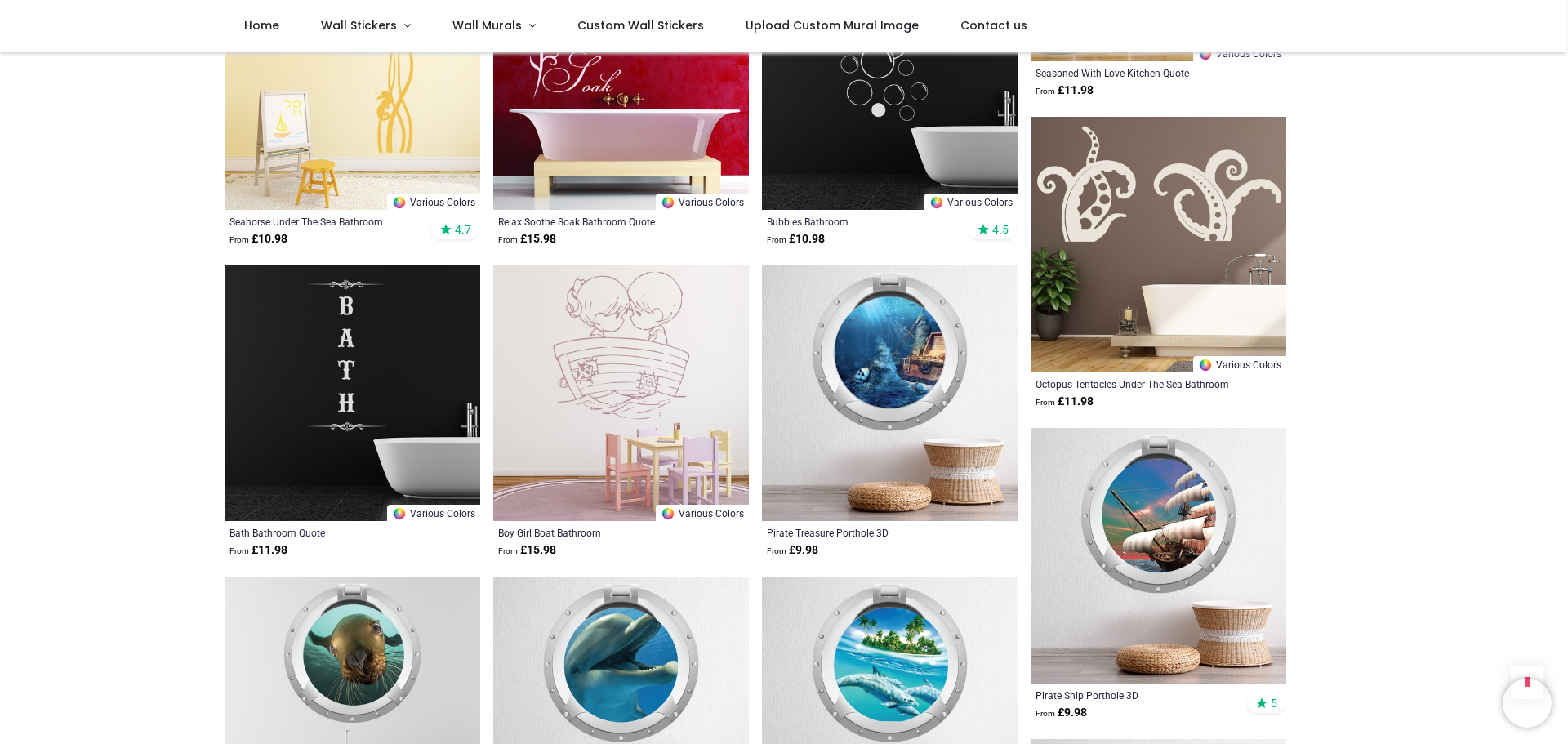
scroll to position [45574, 0]
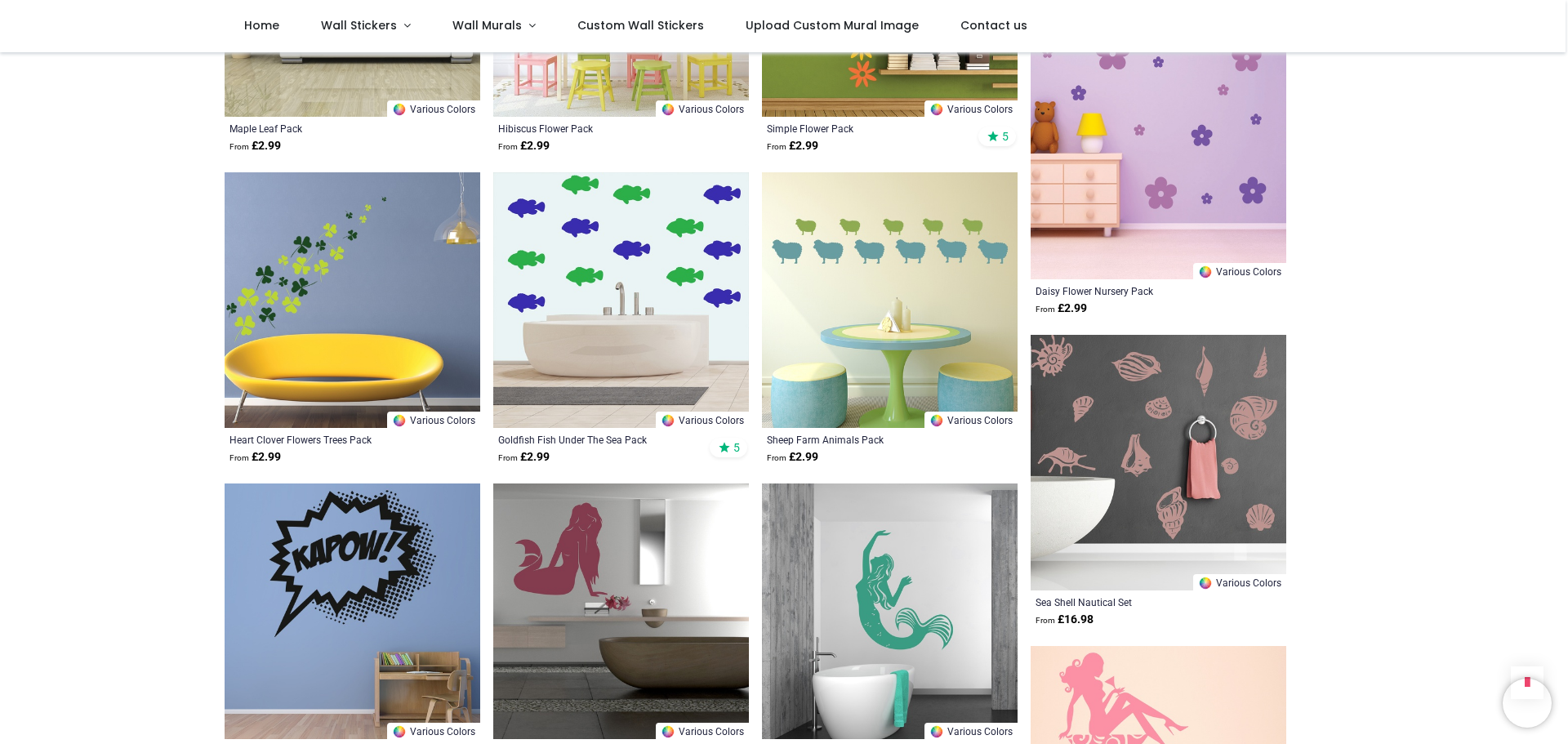
scroll to position [47371, 0]
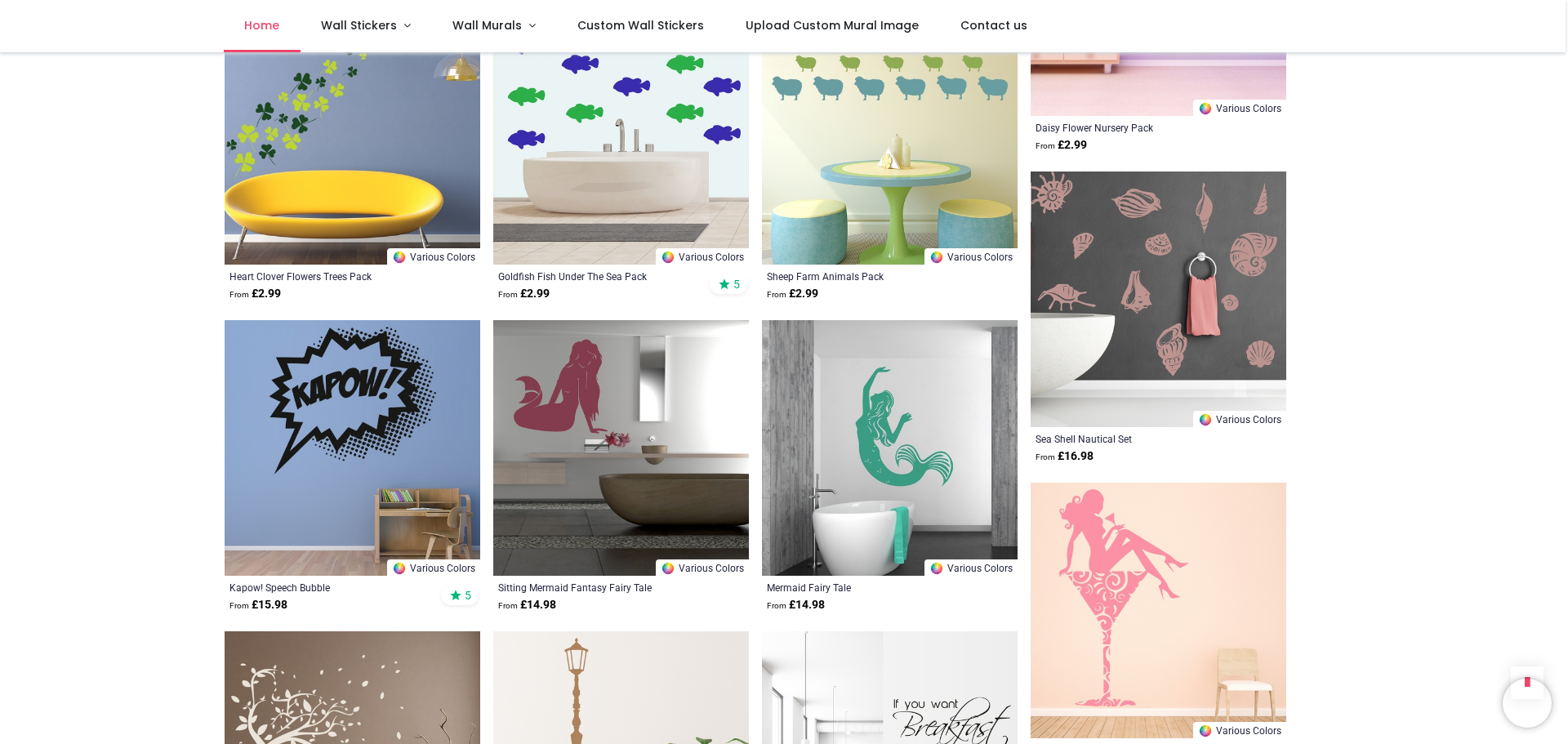
click at [255, 26] on span "Home" at bounding box center [261, 25] width 35 height 16
click at [251, 25] on span "Home" at bounding box center [261, 25] width 35 height 16
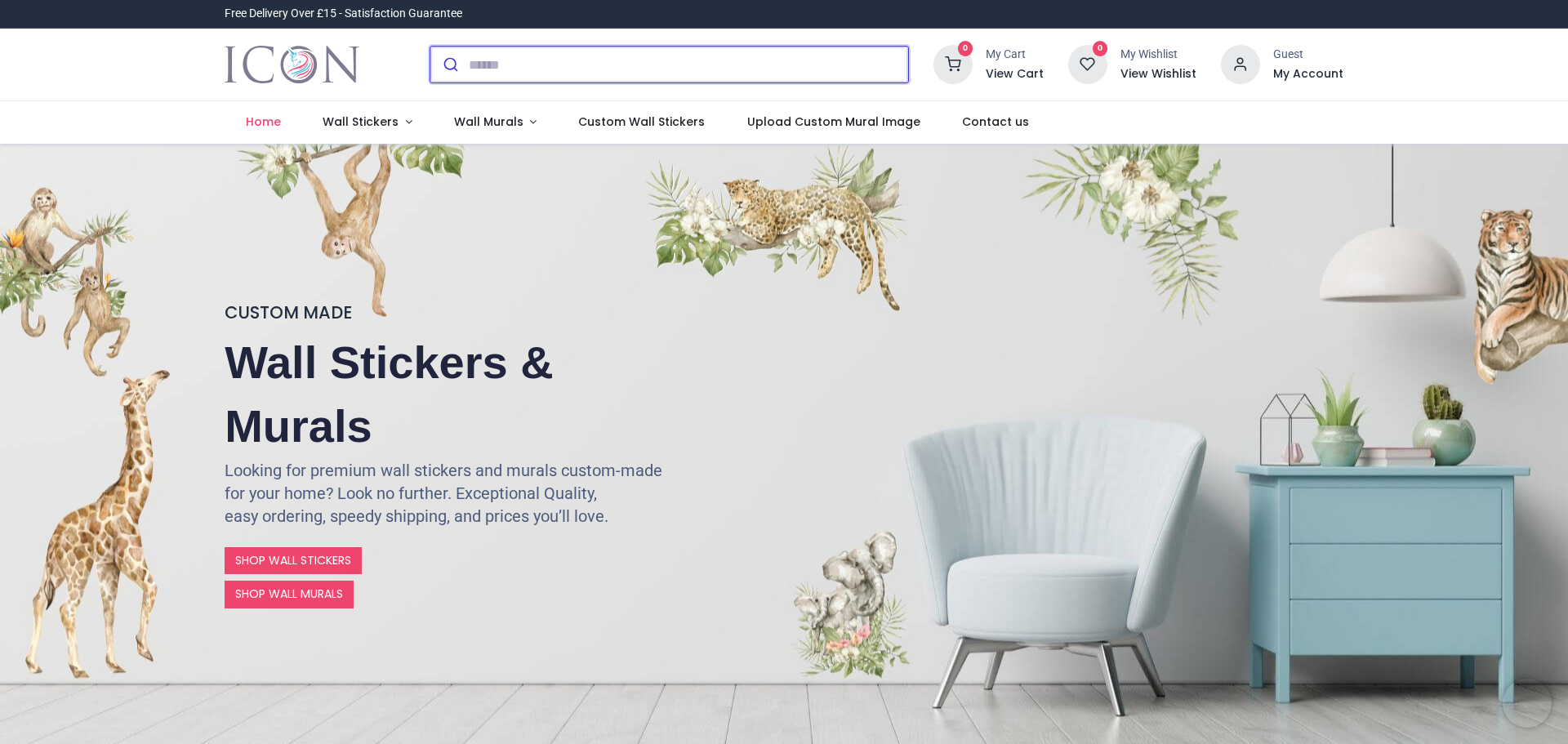
click at [496, 60] on input "search" at bounding box center [688, 64] width 439 height 36
type input "**********"
click at [0, 0] on button "submit" at bounding box center [0, 0] width 0 height 0
